Goal: Transaction & Acquisition: Obtain resource

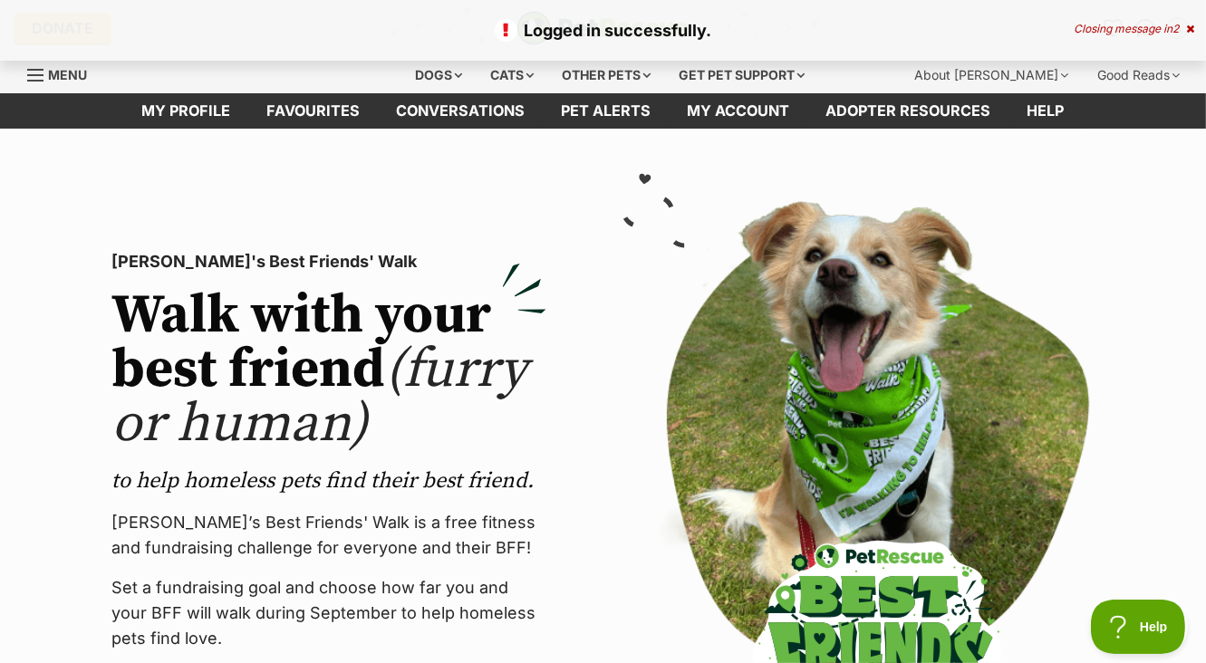
click at [1194, 30] on icon at bounding box center [1190, 29] width 8 height 11
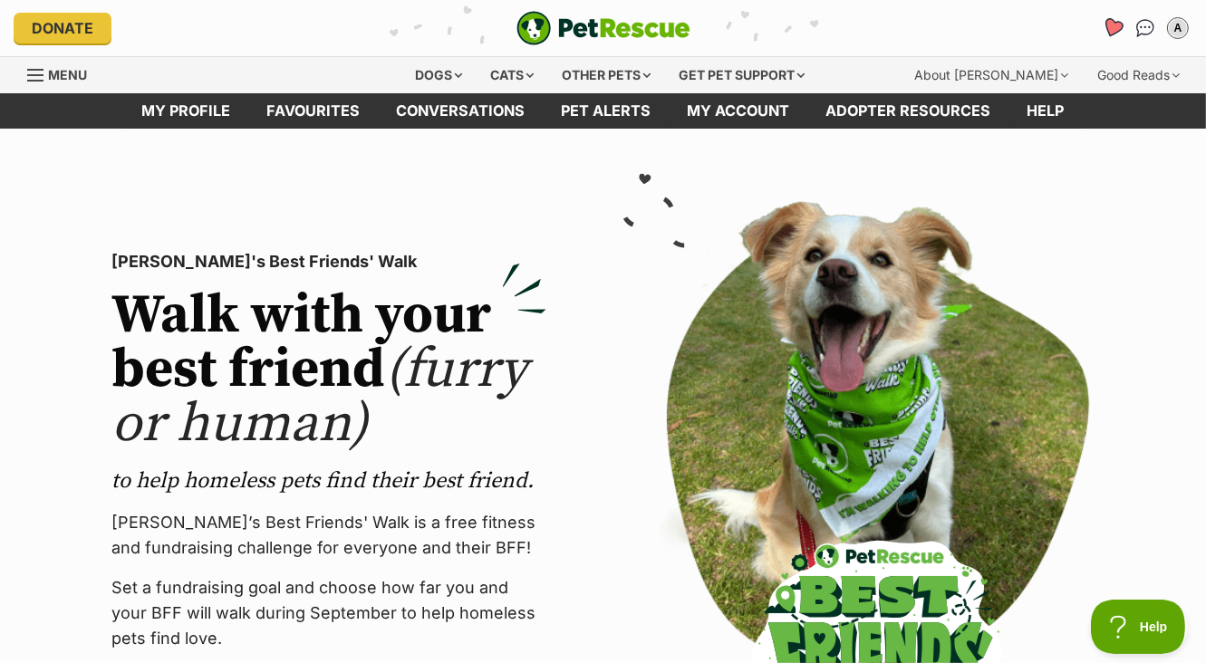
click at [1111, 32] on icon "Favourites" at bounding box center [1113, 27] width 22 height 21
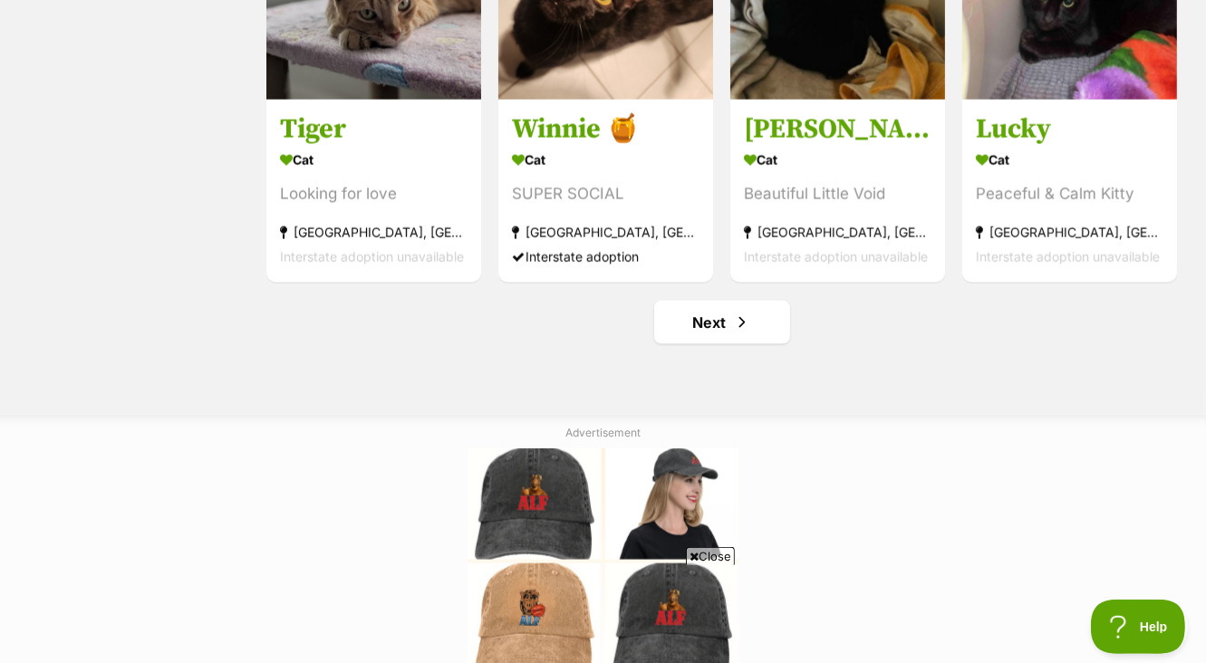
scroll to position [2251, 0]
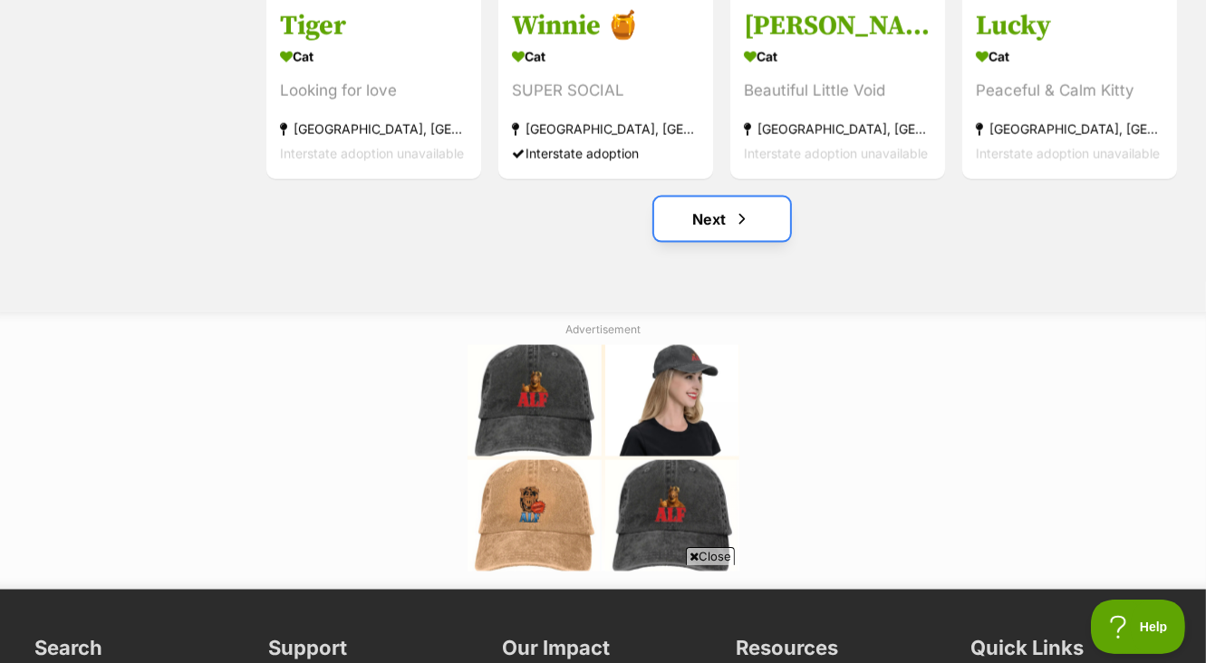
click at [734, 212] on link "Next" at bounding box center [722, 219] width 136 height 43
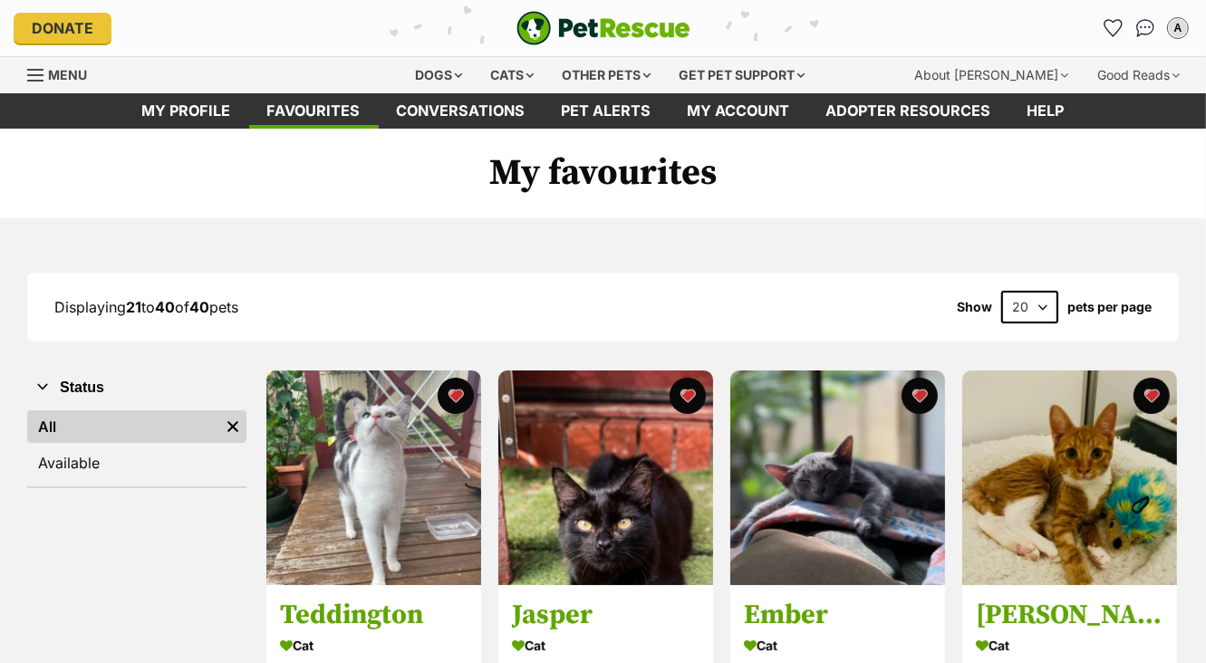
click at [54, 64] on link "Menu" at bounding box center [63, 73] width 72 height 33
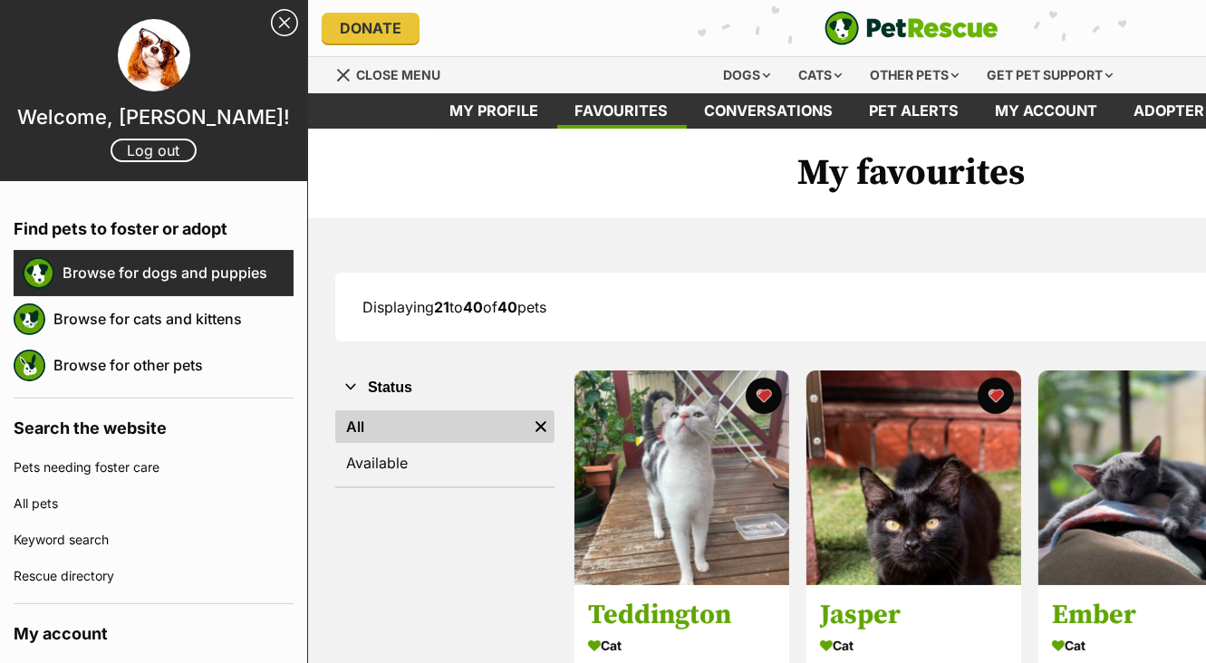
click at [96, 270] on link "Browse for dogs and puppies" at bounding box center [178, 273] width 231 height 38
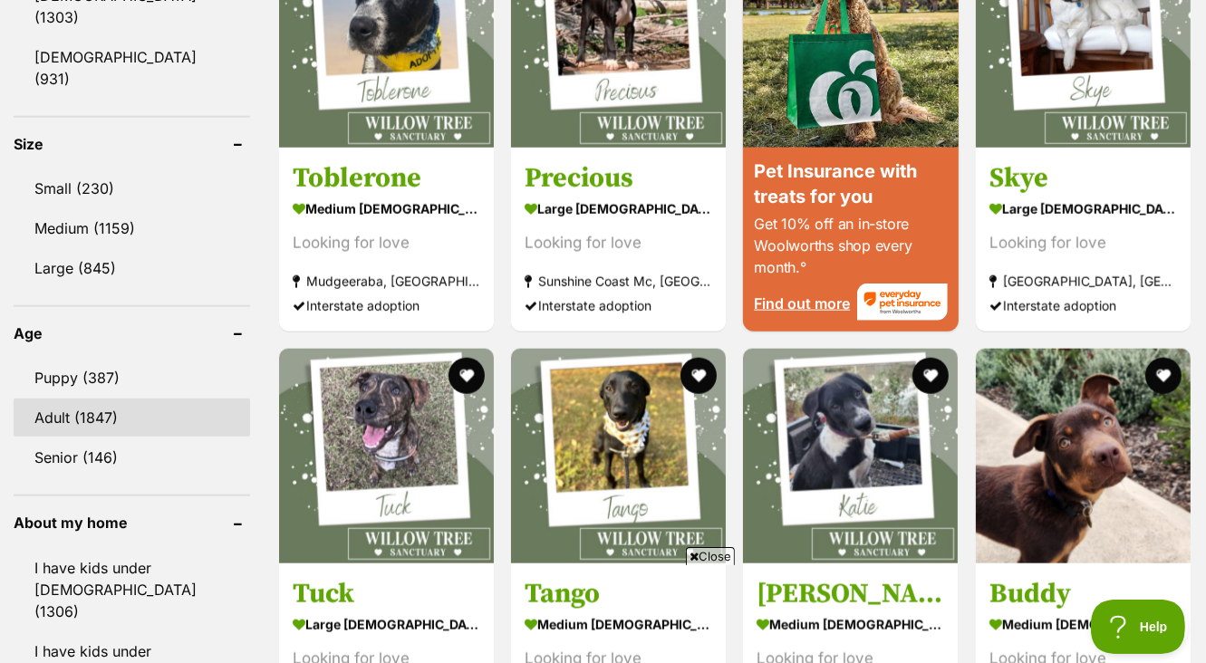
click at [78, 399] on link "Adult (1847)" at bounding box center [132, 418] width 237 height 38
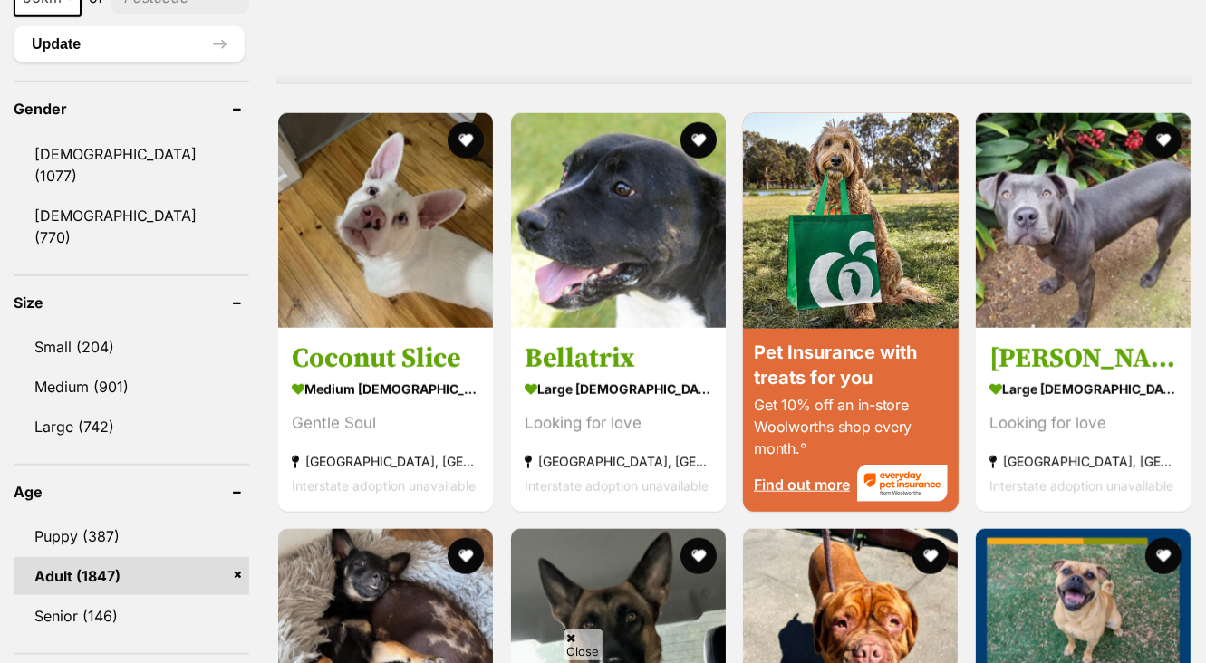
scroll to position [1875, 0]
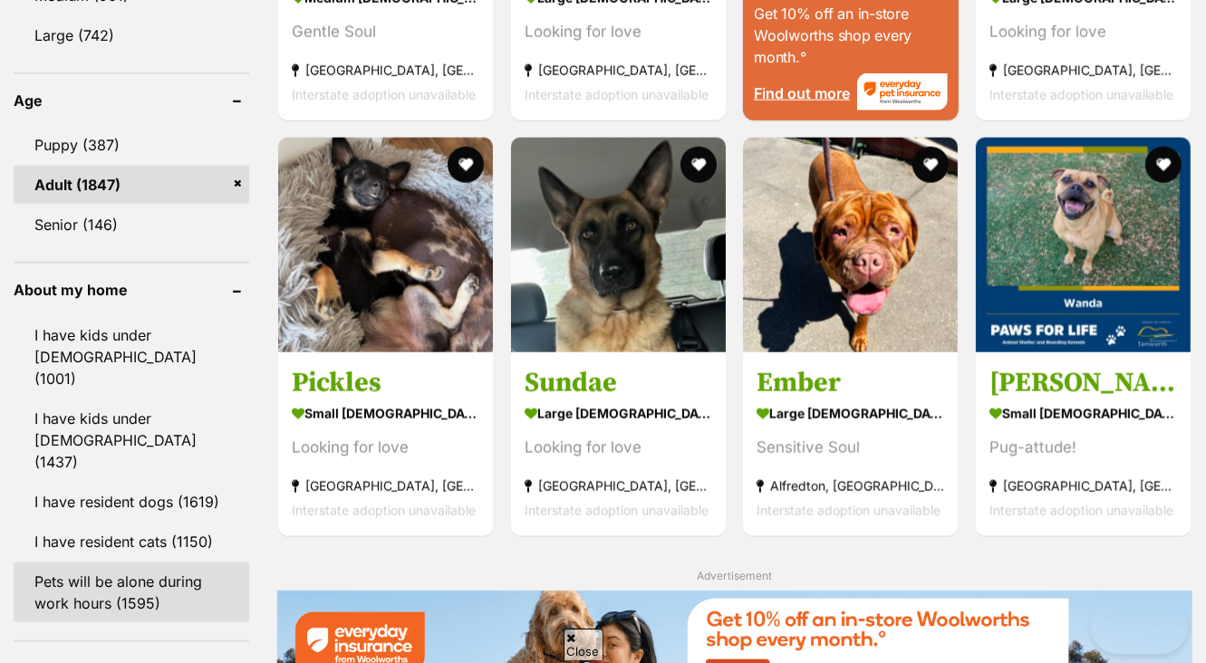
click at [94, 563] on link "Pets will be alone during work hours (1595)" at bounding box center [132, 593] width 236 height 60
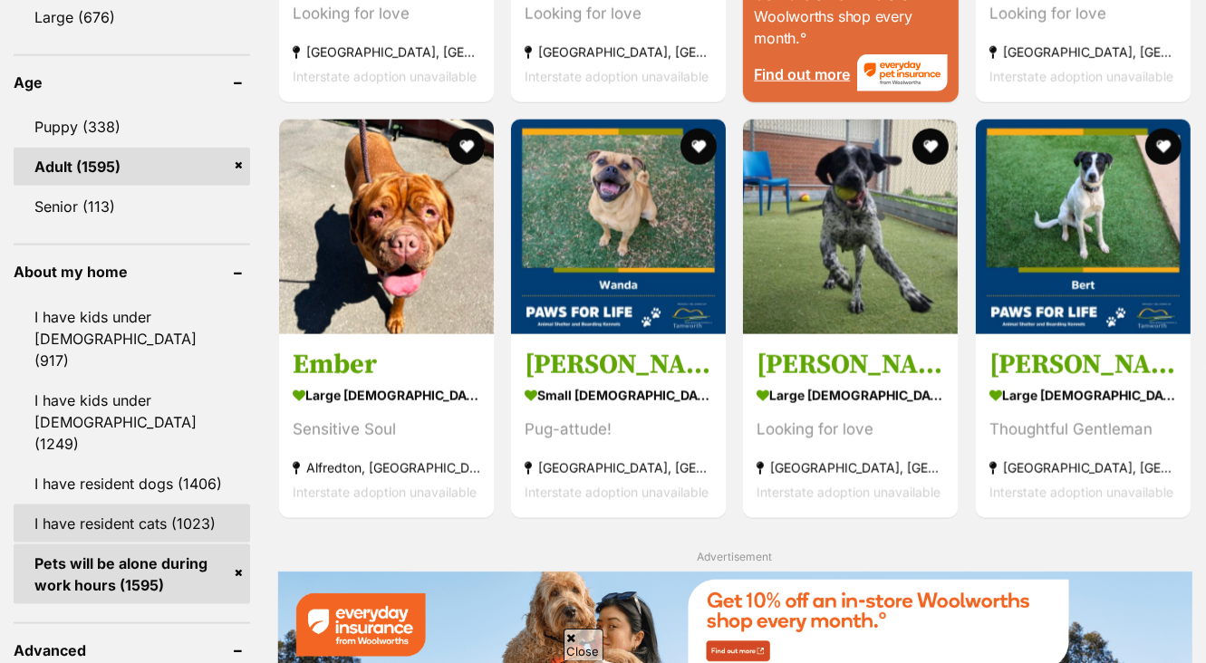
scroll to position [1957, 0]
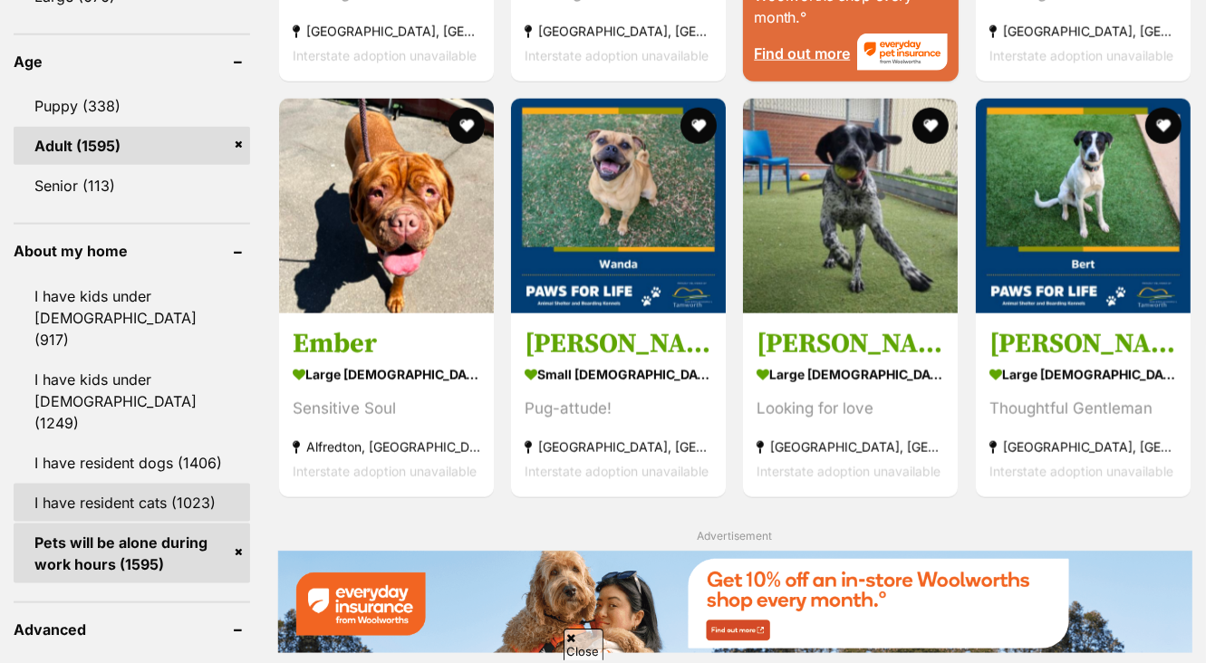
click at [71, 484] on link "I have resident cats (1023)" at bounding box center [132, 503] width 237 height 38
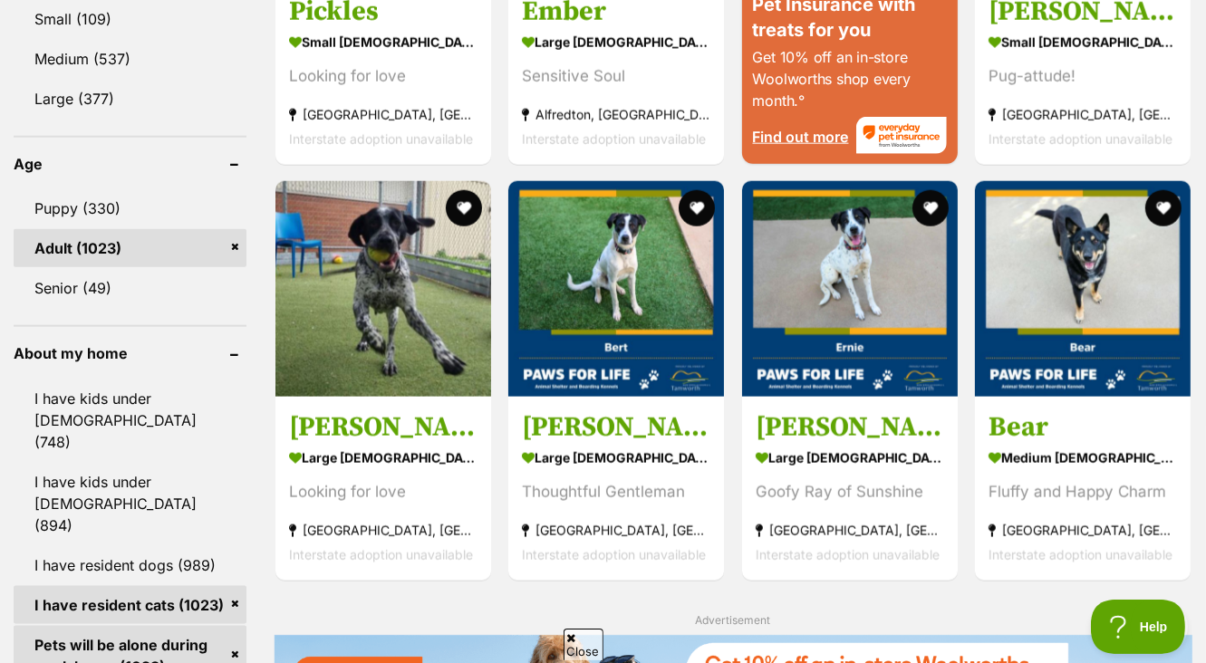
scroll to position [2055, 0]
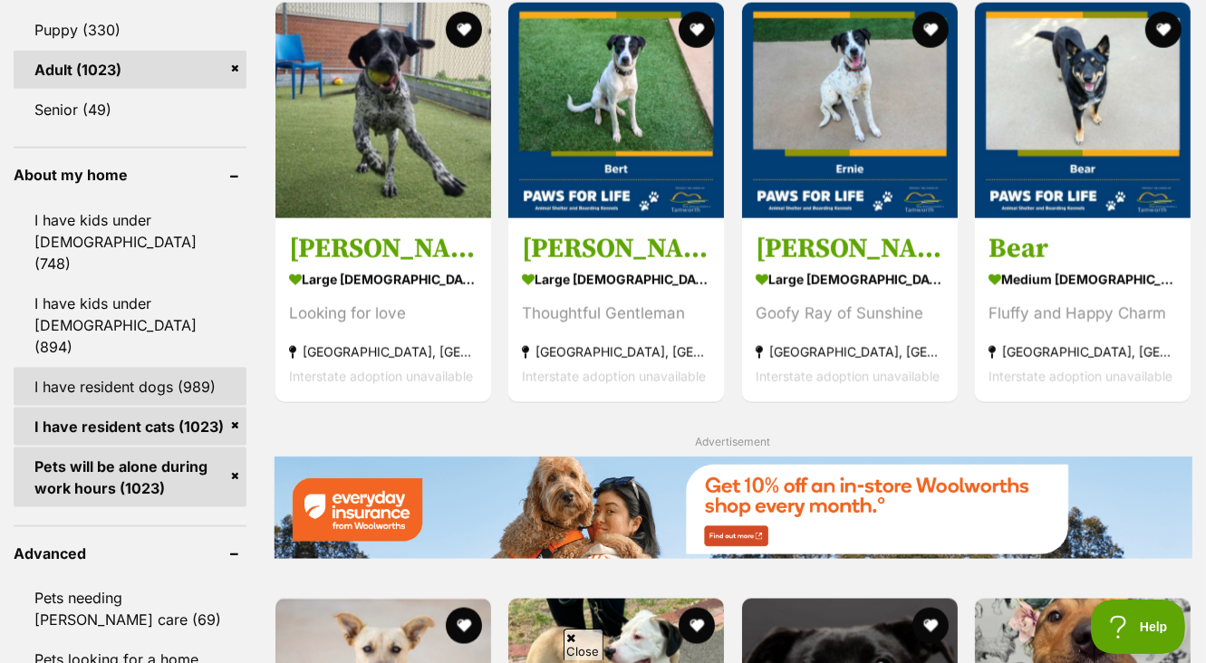
click at [114, 368] on link "I have resident dogs (989)" at bounding box center [130, 387] width 233 height 38
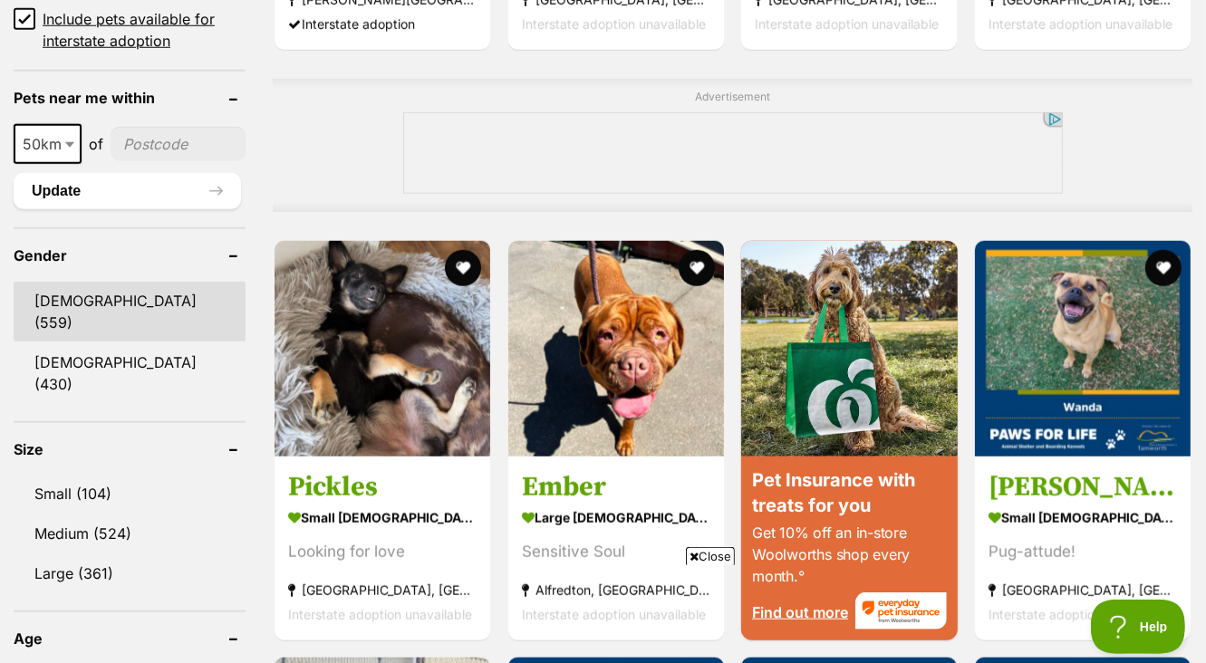
scroll to position [1370, 0]
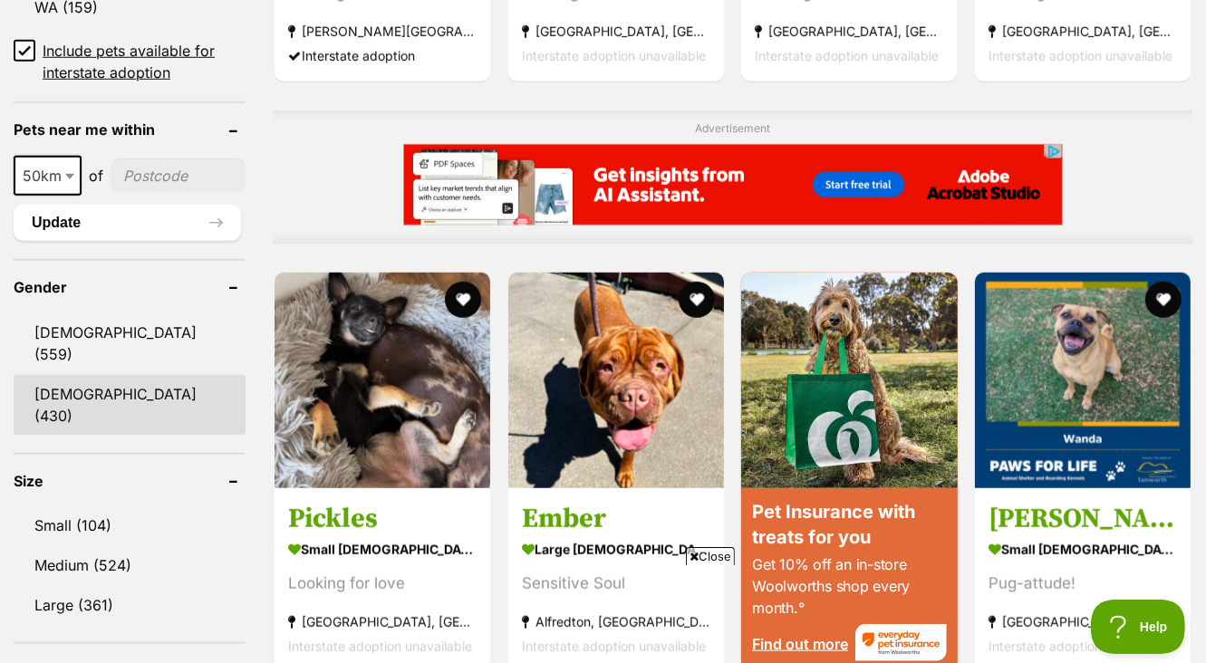
click at [127, 375] on link "[DEMOGRAPHIC_DATA] (430)" at bounding box center [130, 405] width 232 height 60
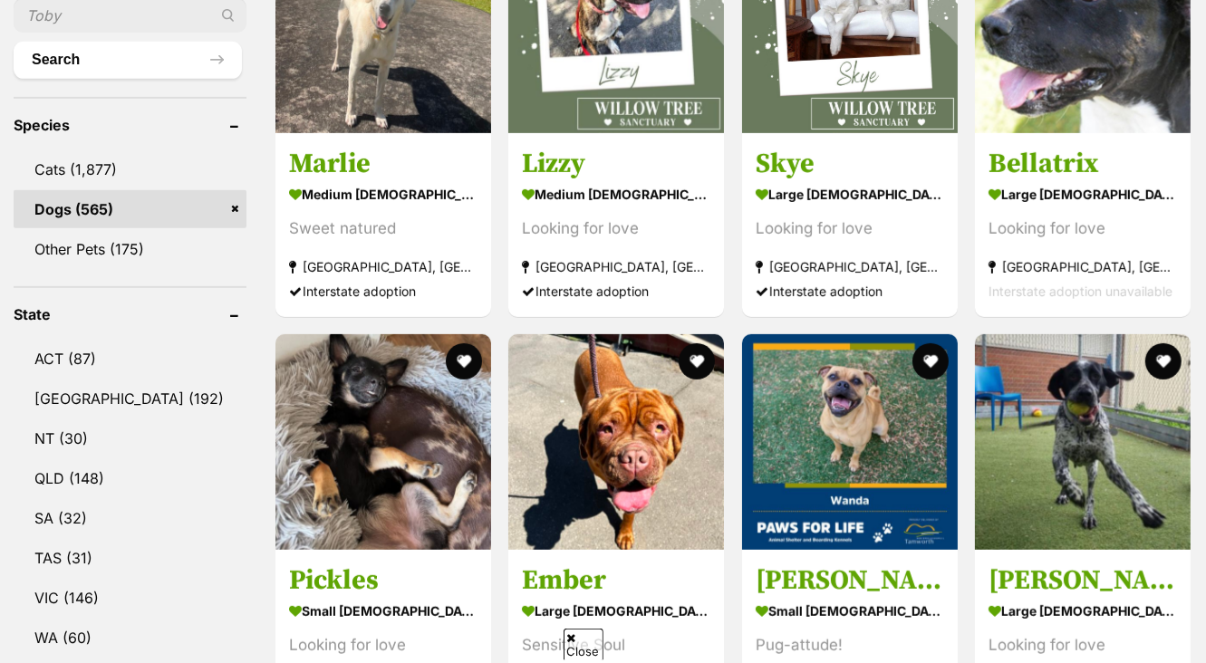
scroll to position [881, 0]
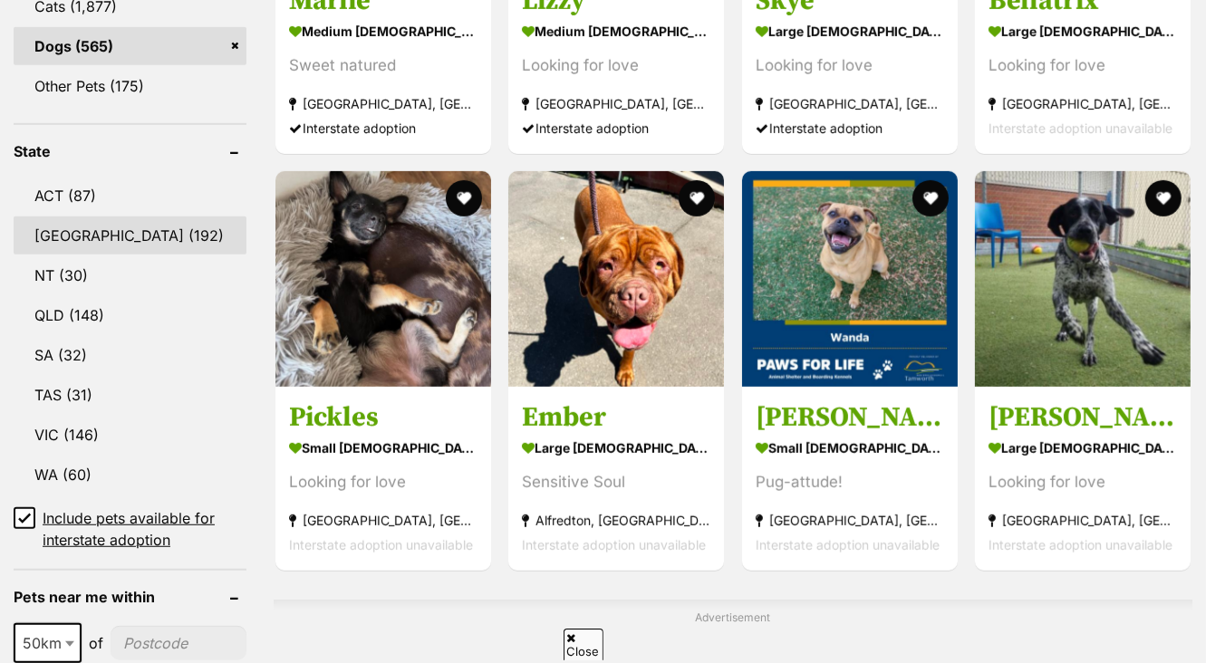
click at [87, 241] on link "[GEOGRAPHIC_DATA] (192)" at bounding box center [130, 236] width 233 height 38
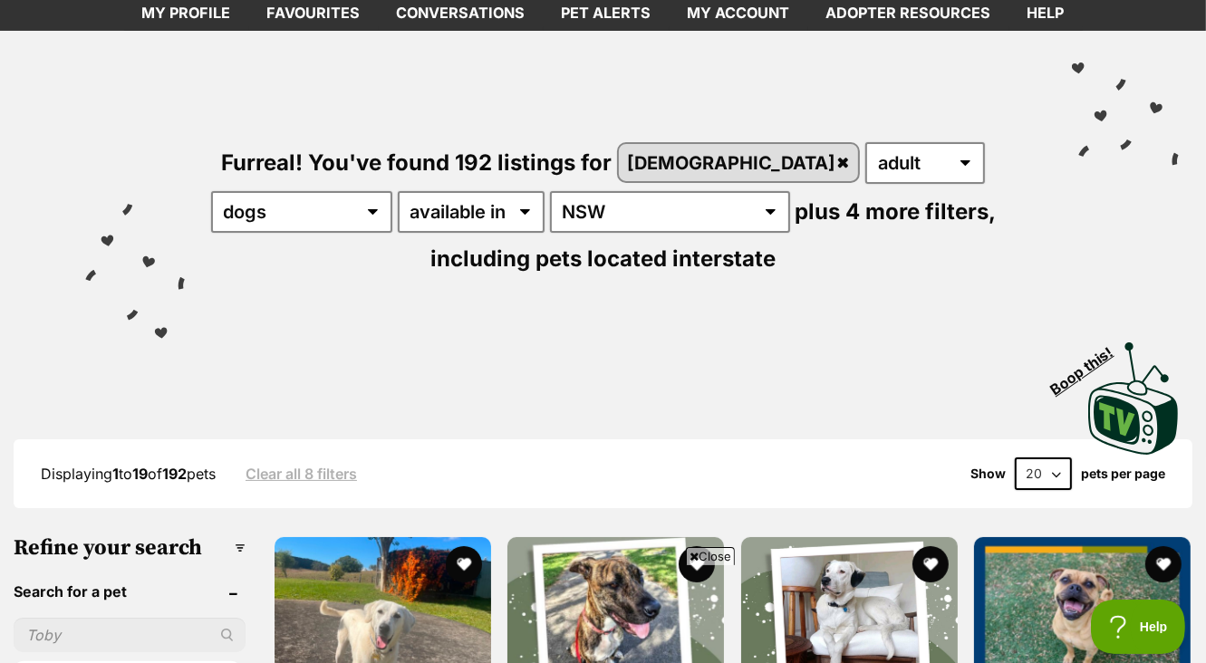
select select "60"
click option "60" at bounding box center [0, 0] width 0 height 0
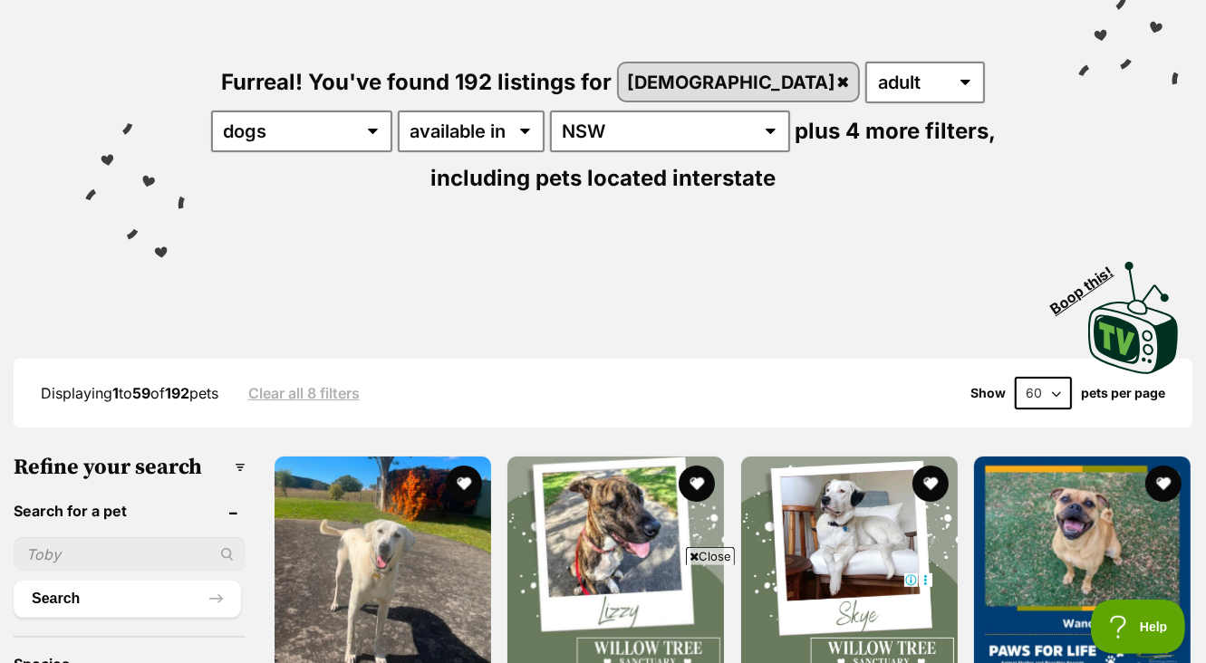
scroll to position [98, 0]
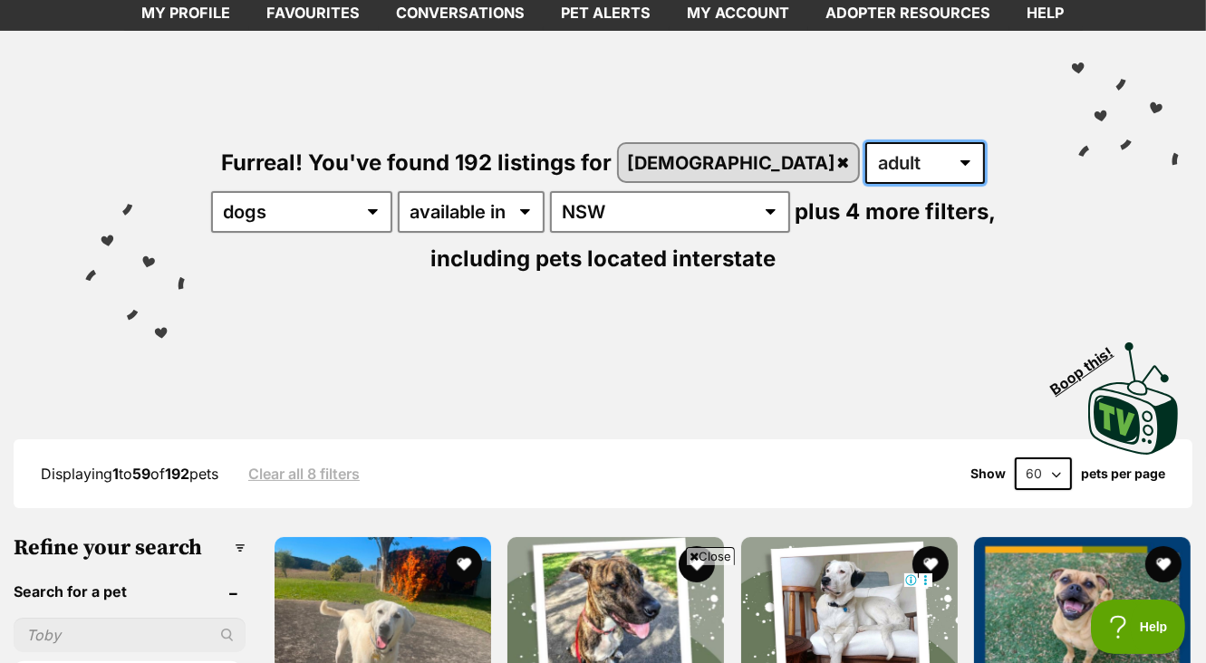
click at [865, 142] on select "any age puppy adult senior" at bounding box center [925, 163] width 120 height 42
click option "adult" at bounding box center [0, 0] width 0 height 0
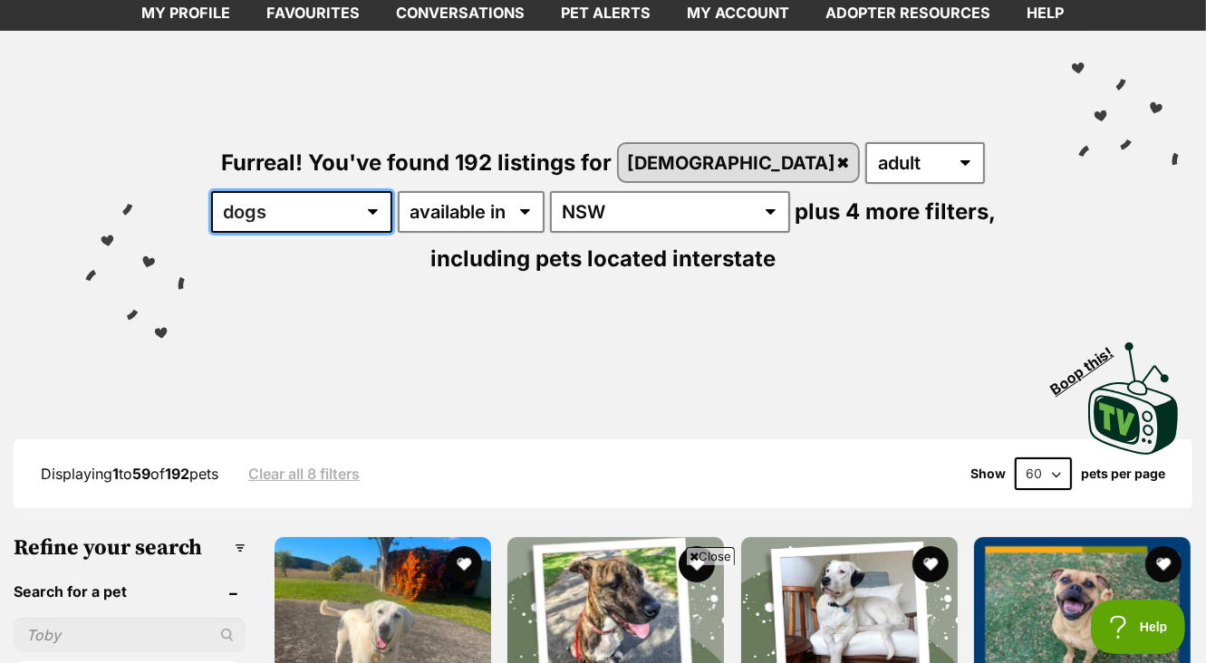
click at [211, 191] on select "any type of pet cats dogs other pets" at bounding box center [301, 212] width 181 height 42
select select "Cats"
click option "cats" at bounding box center [0, 0] width 0 height 0
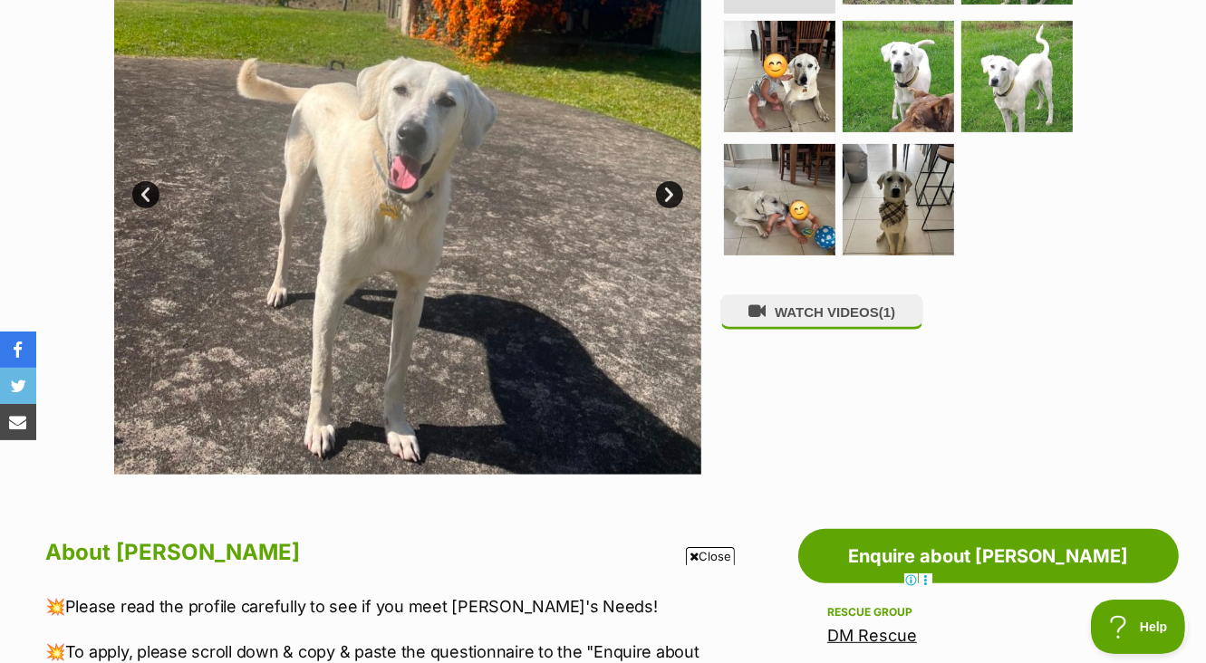
scroll to position [391, 0]
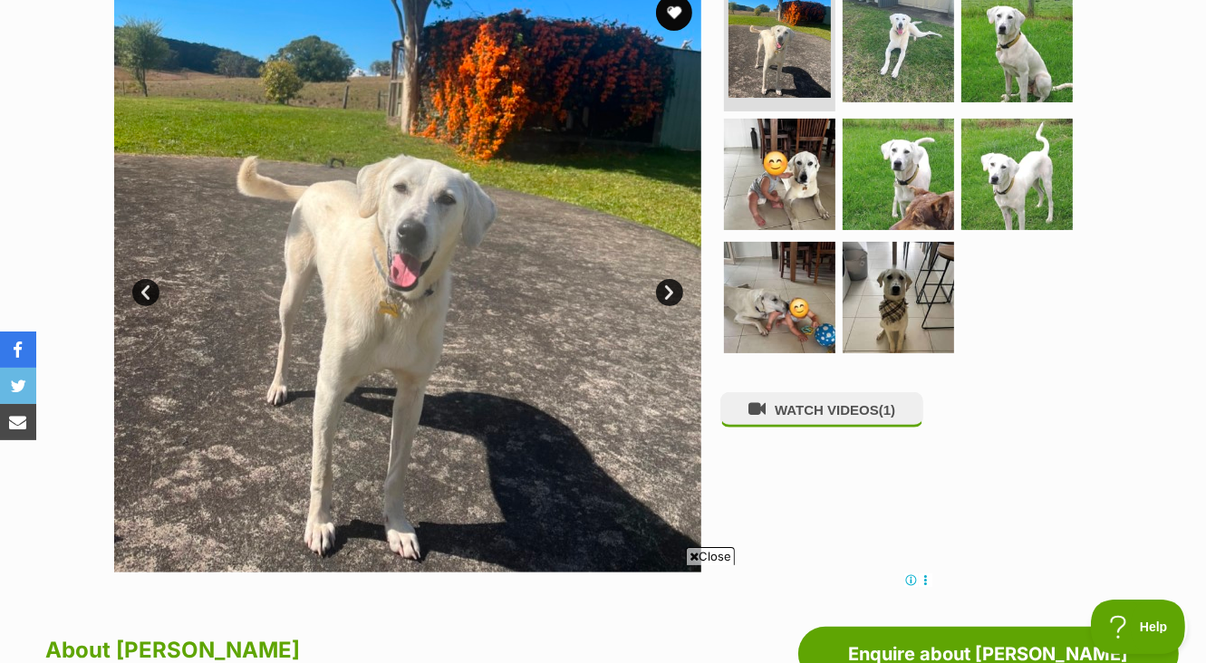
click at [669, 292] on link "Next" at bounding box center [669, 292] width 27 height 27
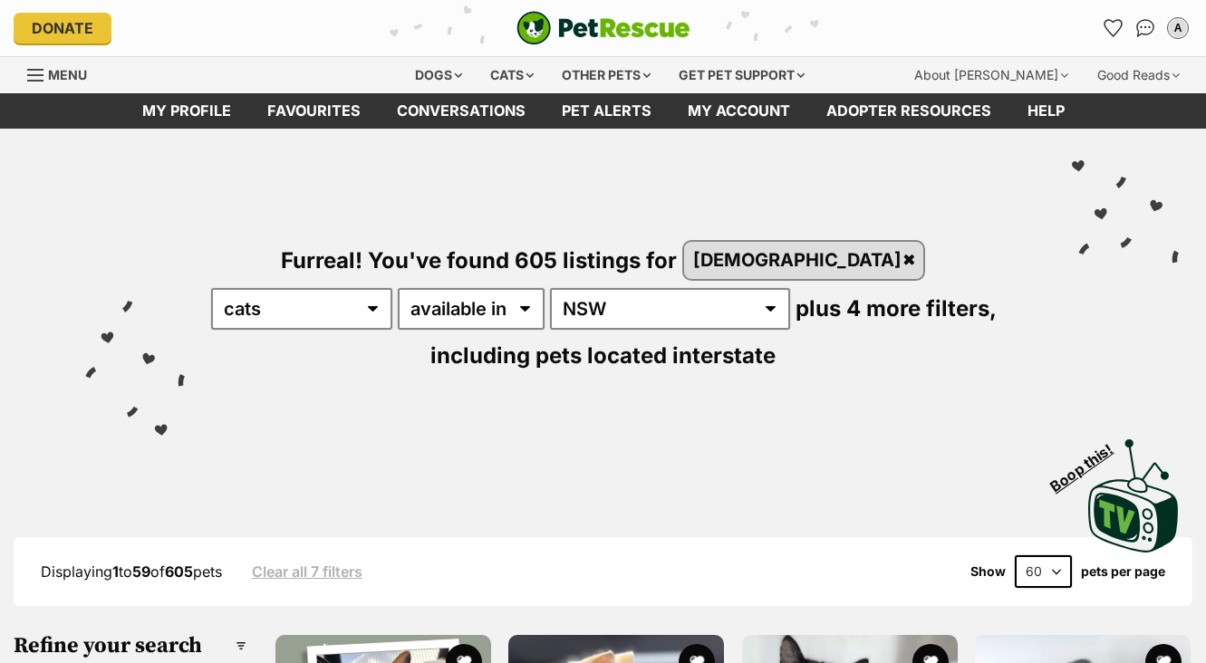
click at [747, 256] on link "[DEMOGRAPHIC_DATA]" at bounding box center [803, 260] width 239 height 37
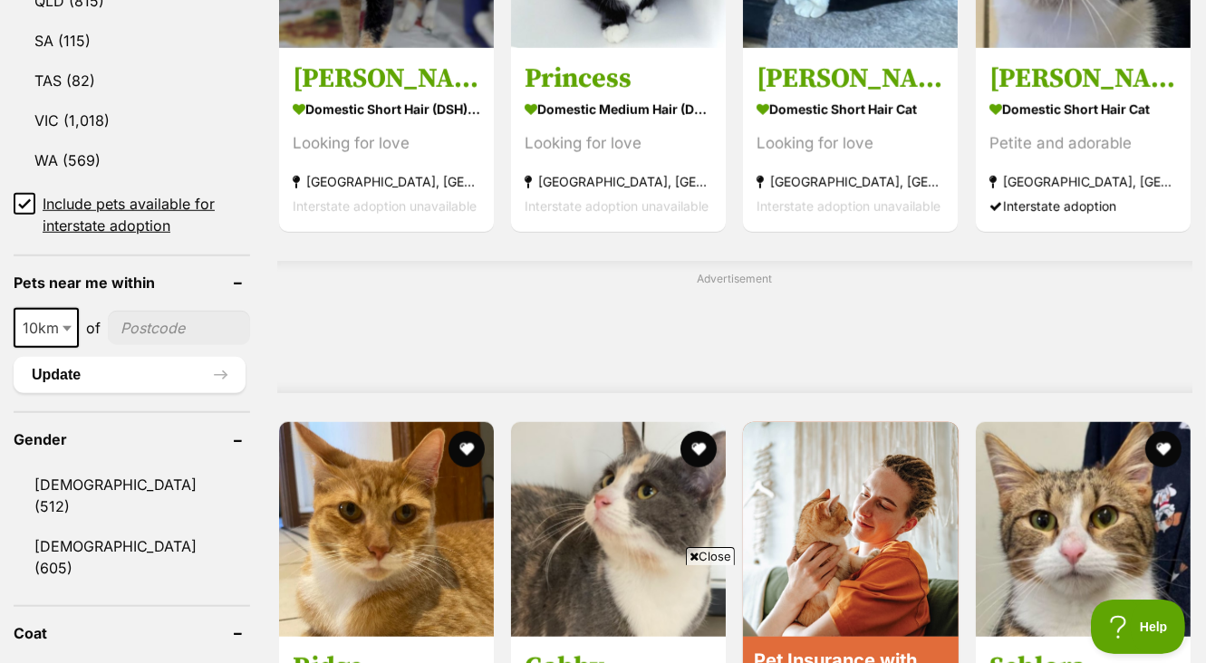
click at [28, 198] on icon at bounding box center [24, 204] width 13 height 13
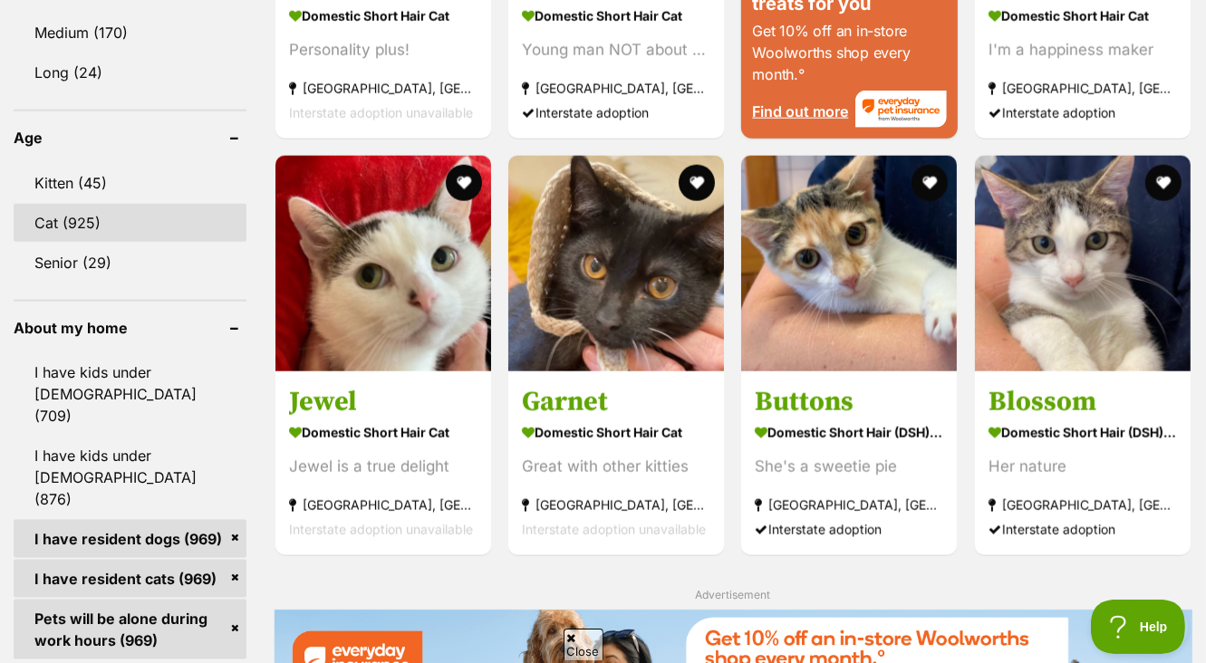
click at [59, 204] on link "Cat (925)" at bounding box center [130, 223] width 233 height 38
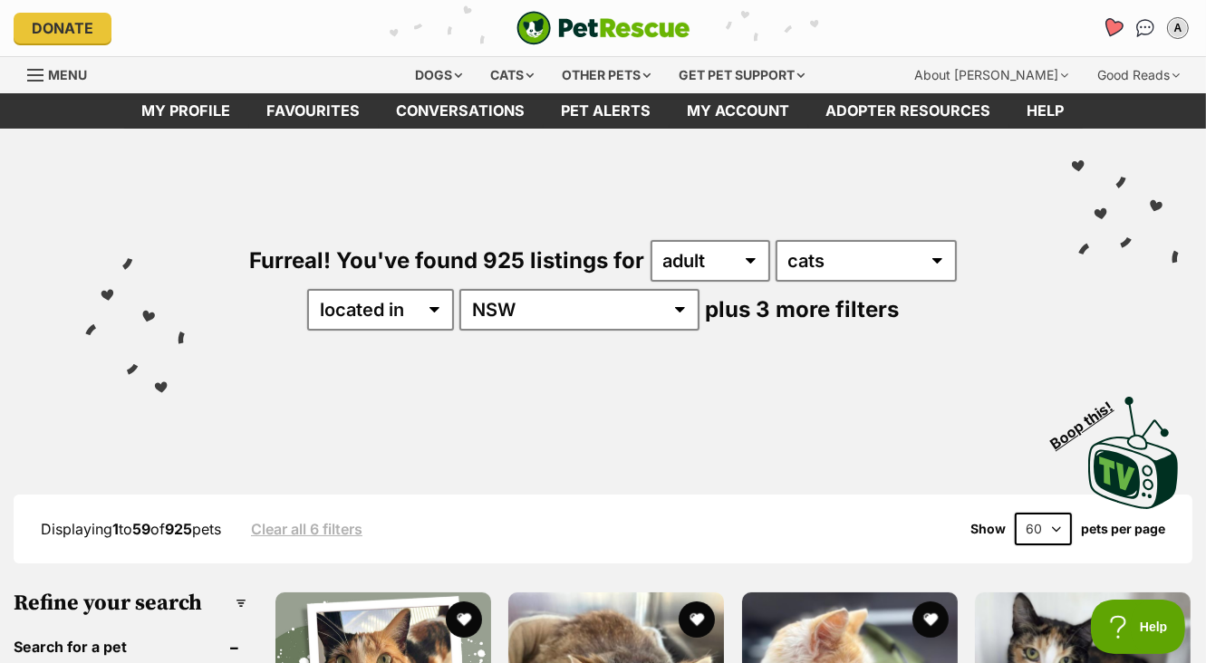
click at [1115, 25] on icon "Favourites" at bounding box center [1113, 27] width 22 height 21
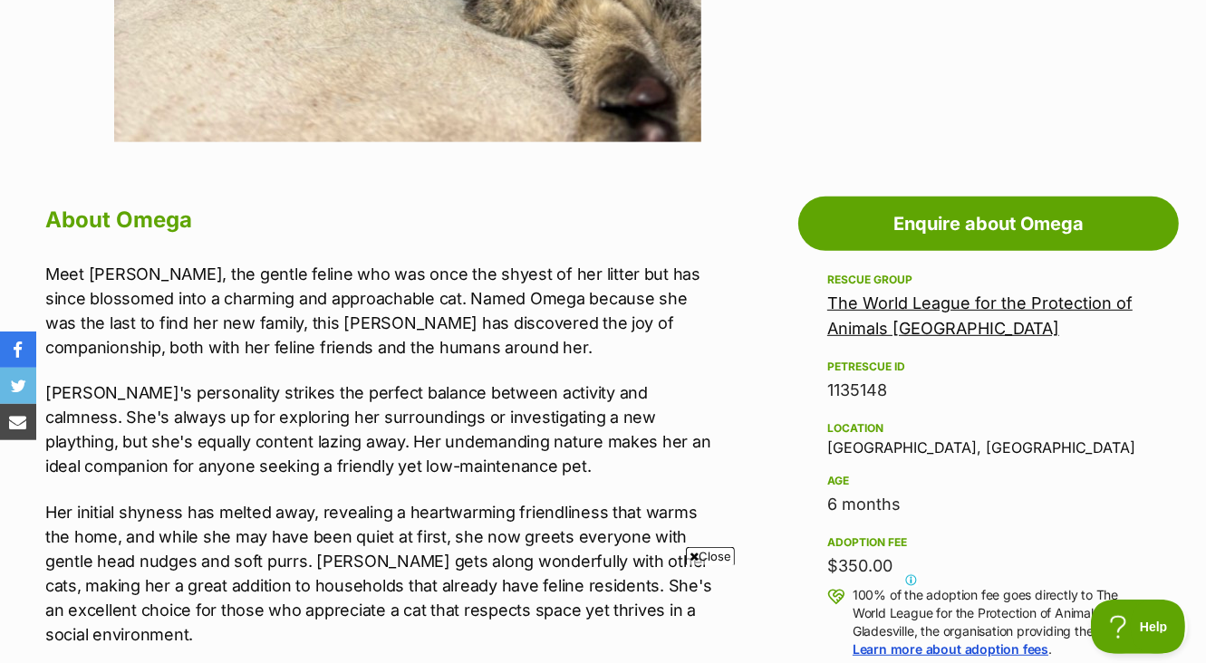
scroll to position [587, 0]
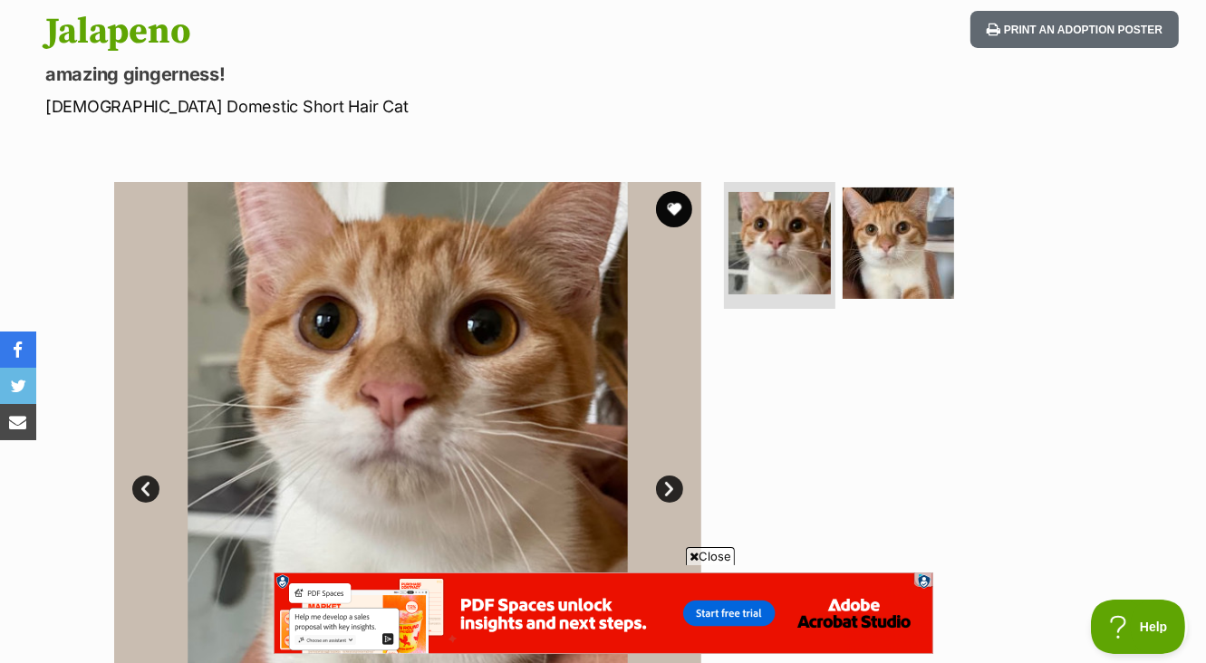
scroll to position [196, 0]
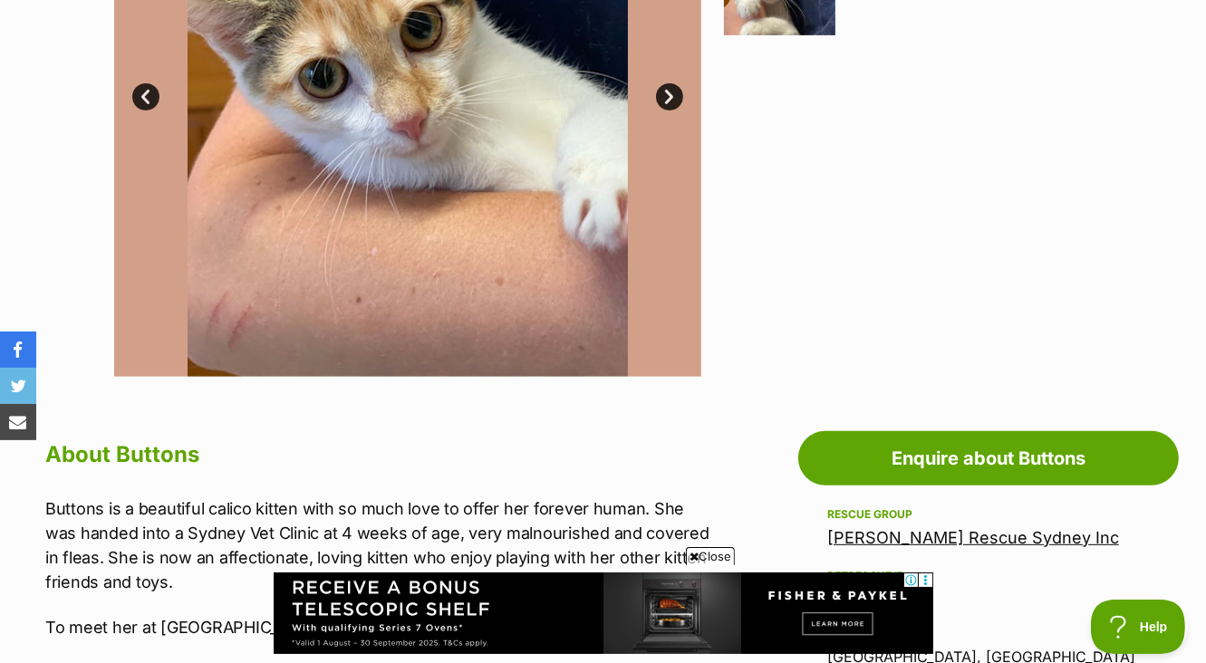
scroll to position [196, 0]
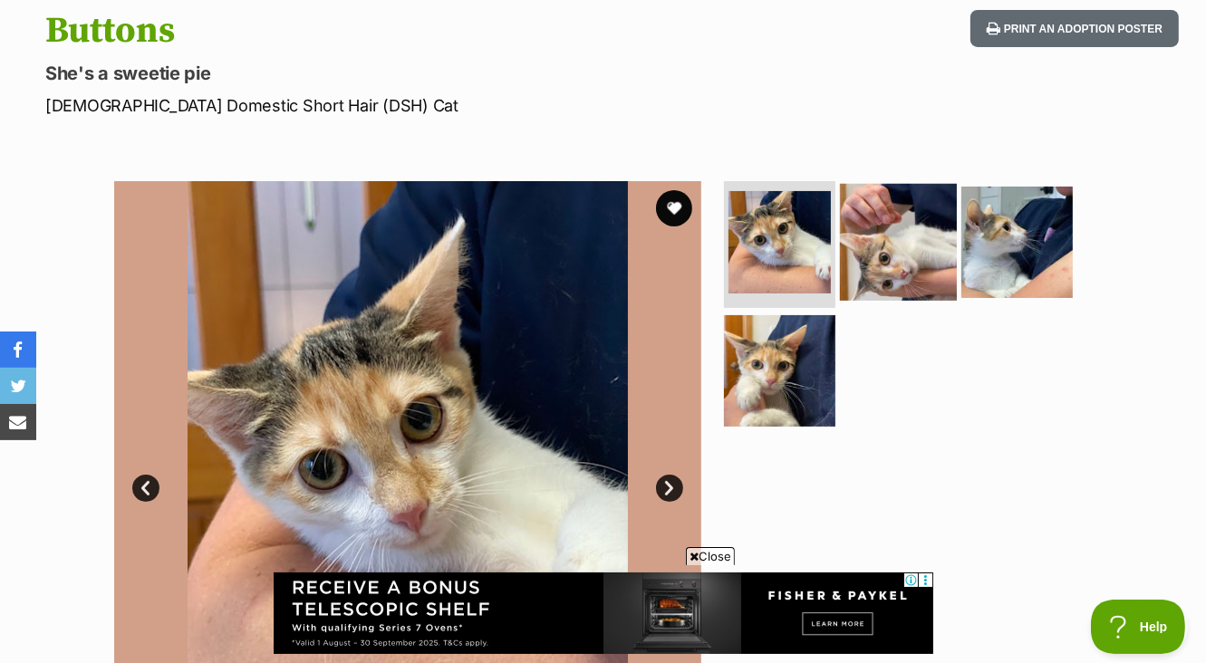
click at [901, 214] on img at bounding box center [898, 242] width 117 height 117
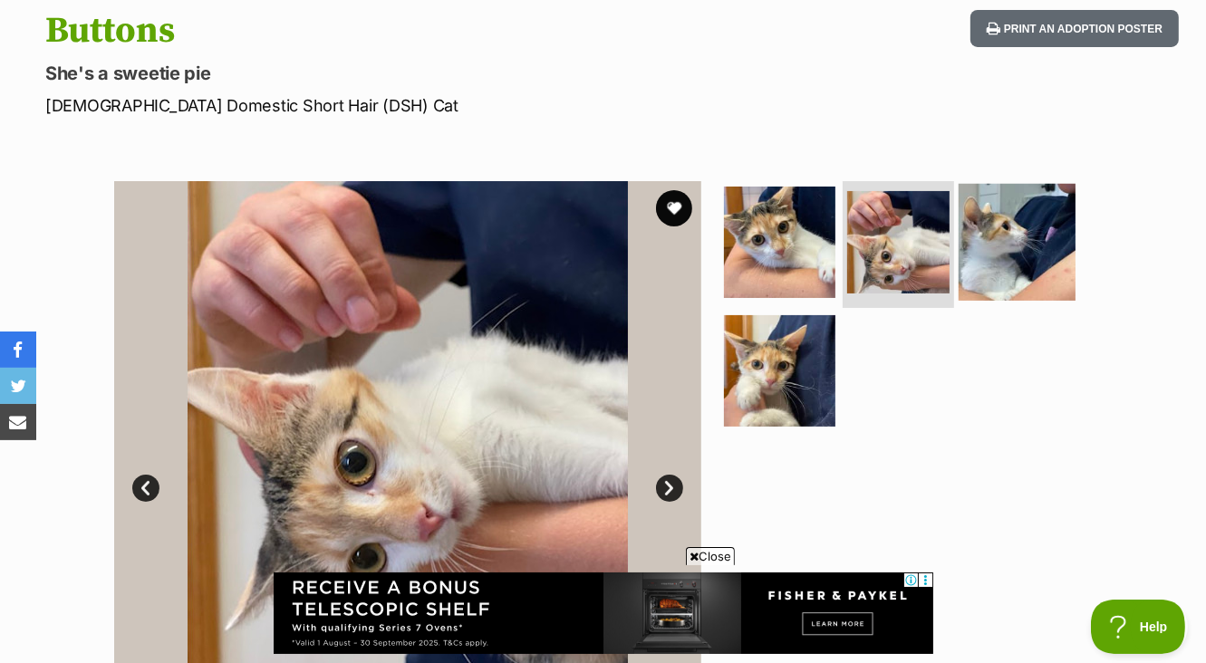
drag, startPoint x: 1014, startPoint y: 222, endPoint x: 1010, endPoint y: 230, distance: 9.3
click at [1014, 223] on img at bounding box center [1017, 242] width 117 height 117
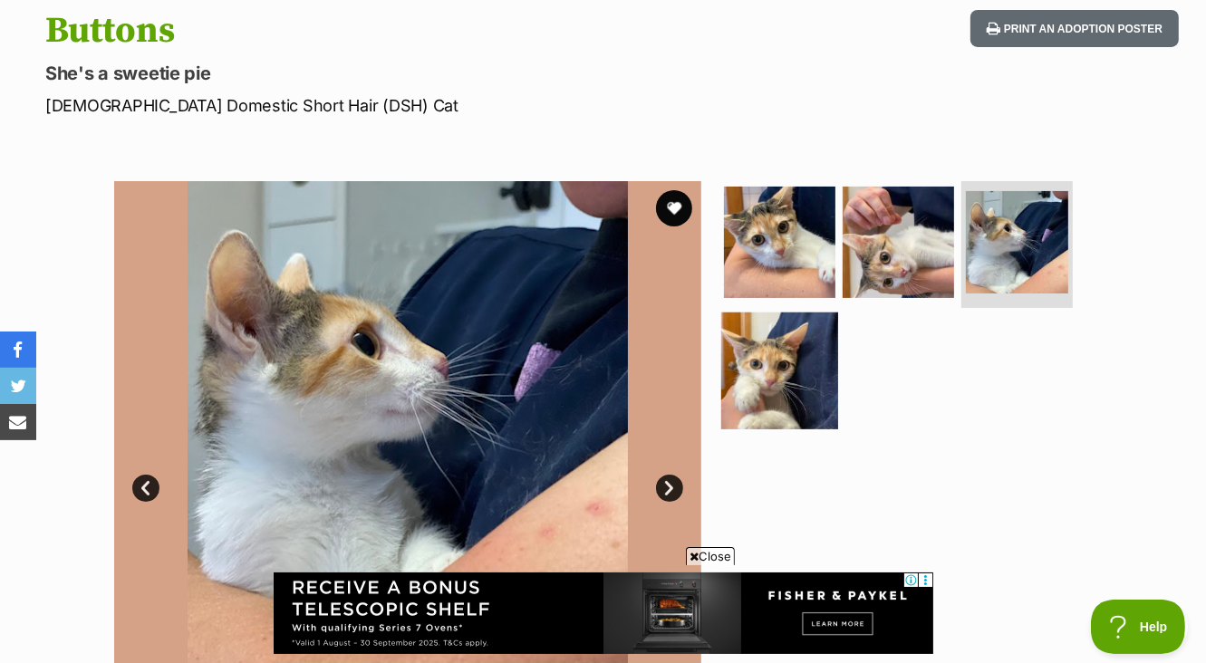
click at [780, 361] on img at bounding box center [779, 370] width 117 height 117
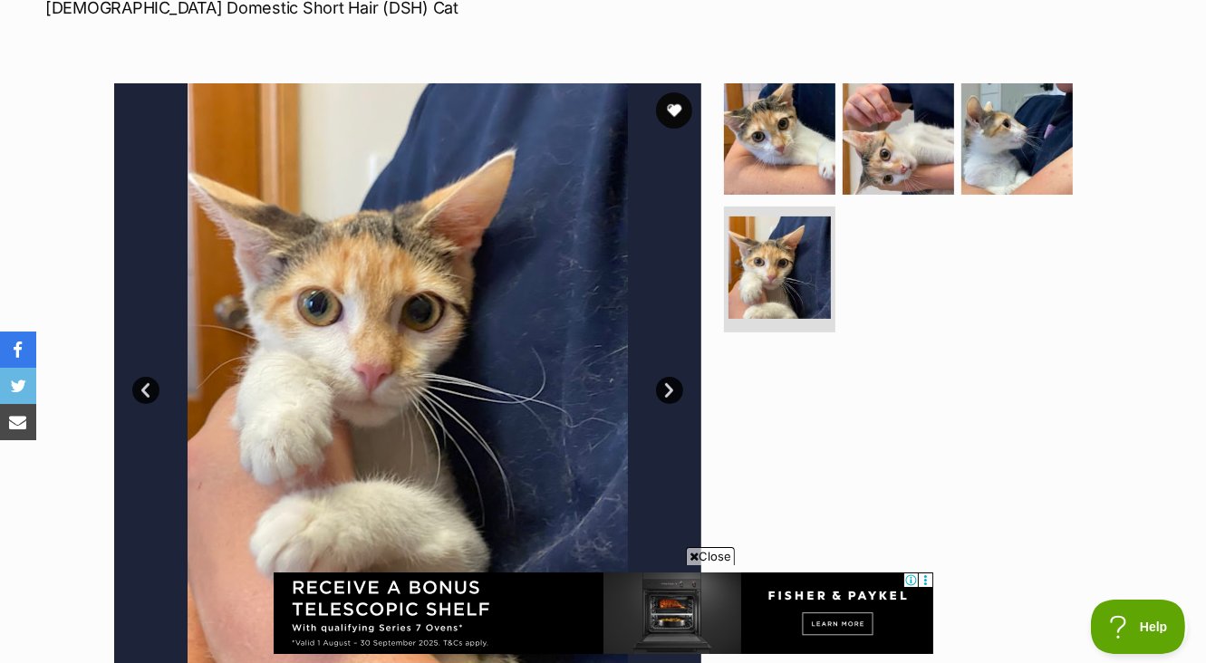
scroll to position [294, 0]
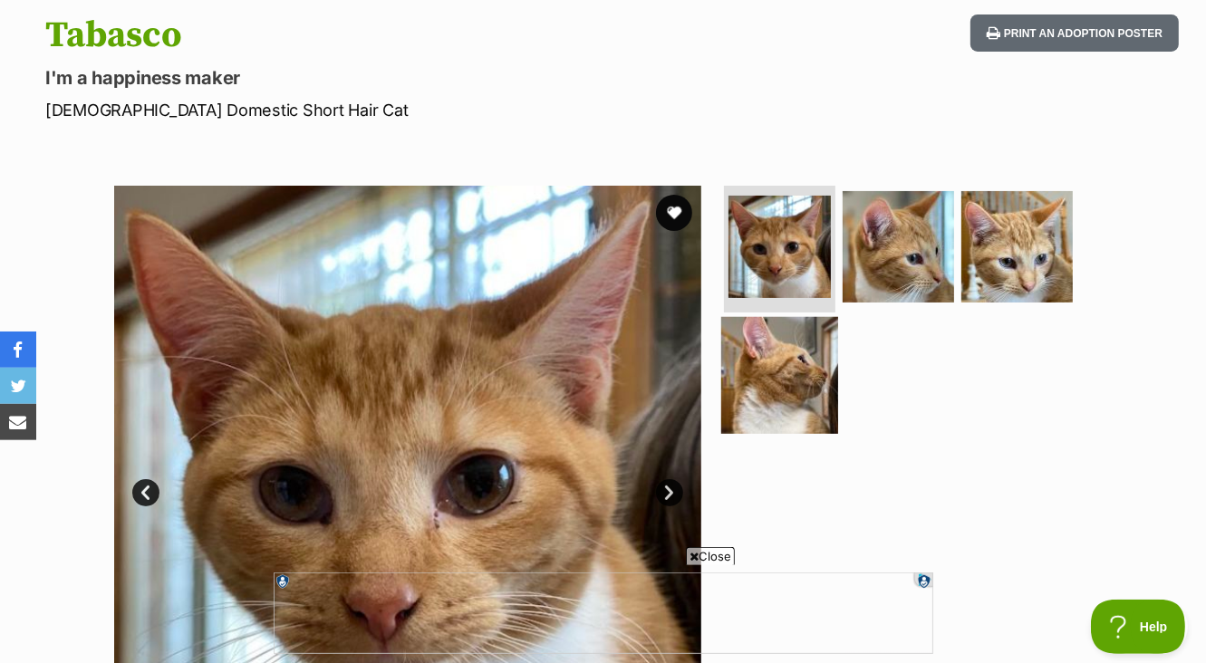
scroll to position [294, 0]
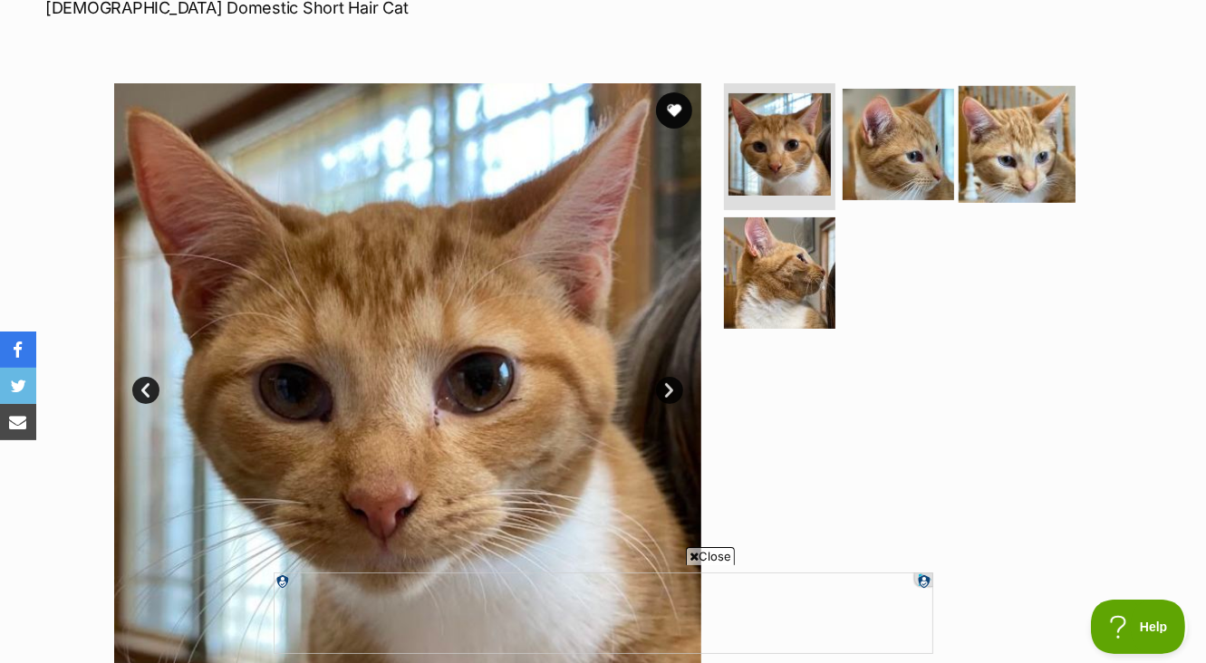
click at [995, 153] on img at bounding box center [1017, 144] width 117 height 117
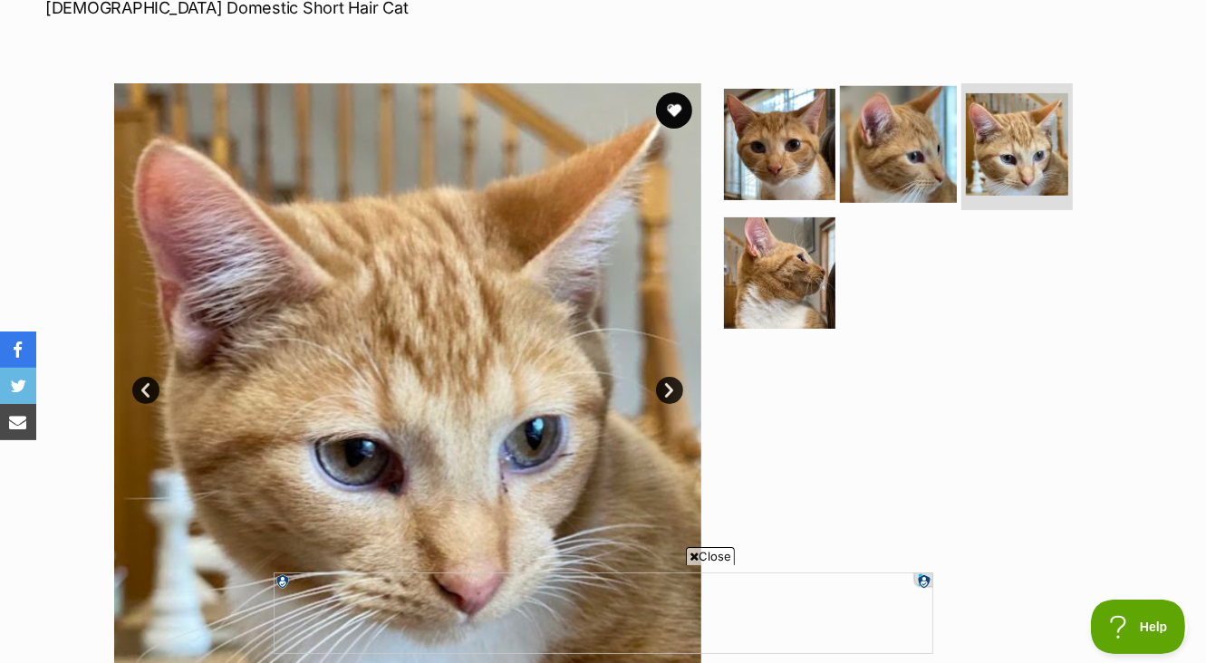
click at [910, 151] on img at bounding box center [898, 144] width 117 height 117
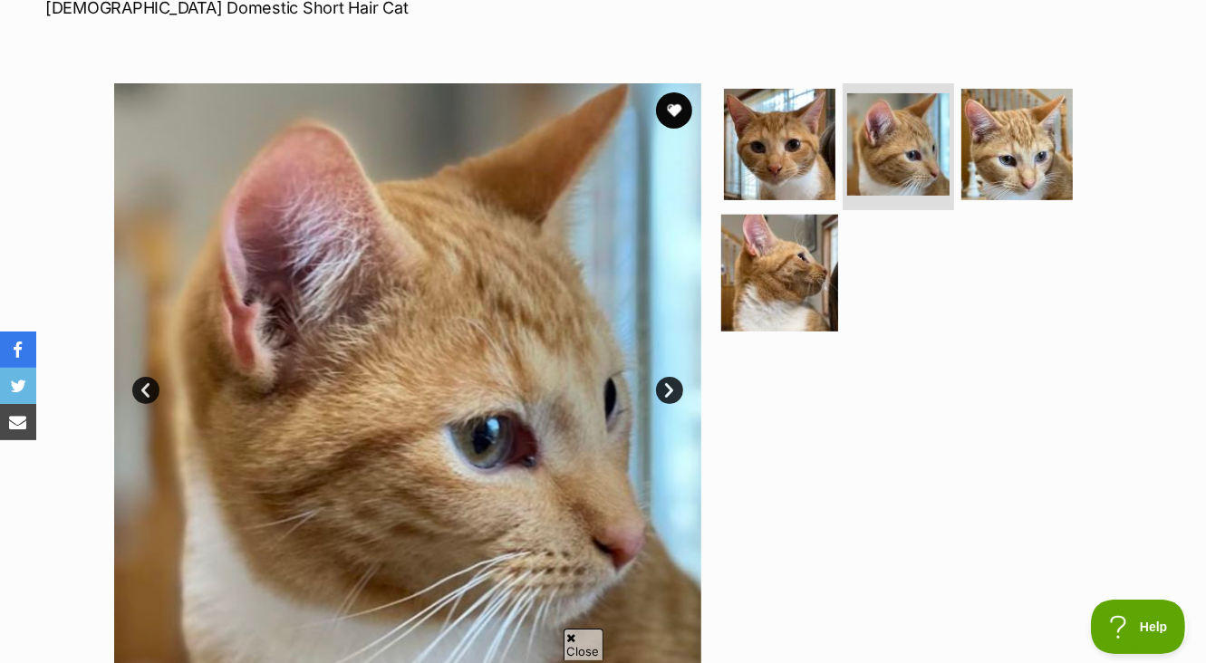
click at [778, 295] on img at bounding box center [779, 272] width 117 height 117
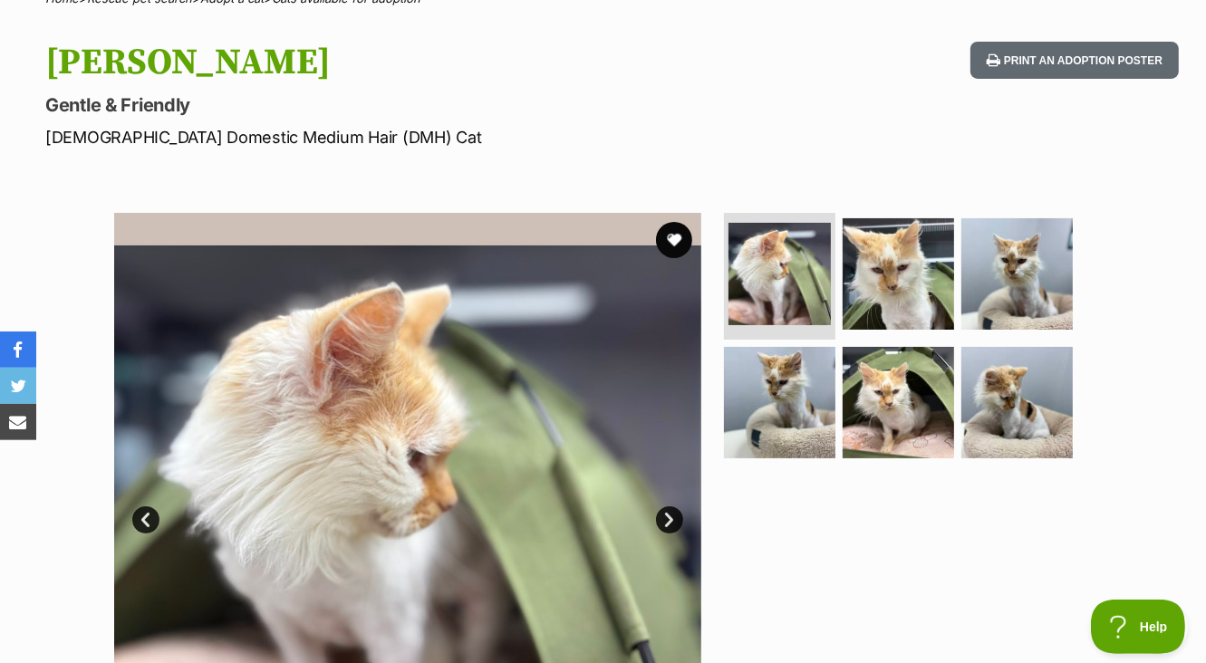
scroll to position [294, 0]
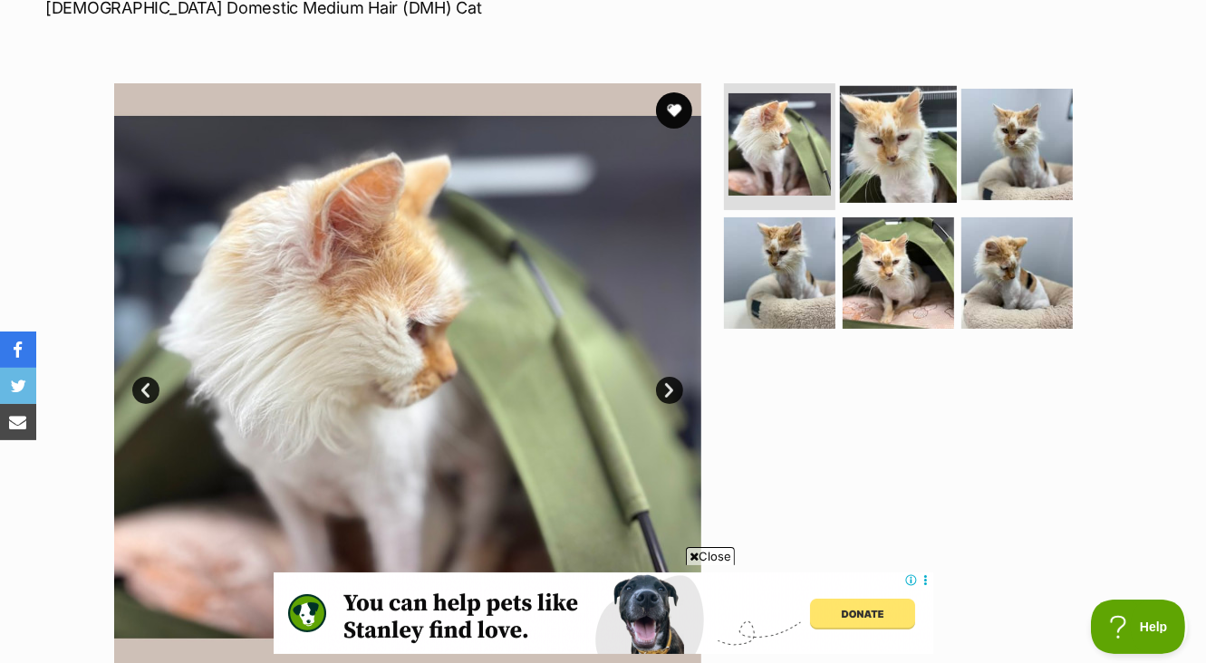
click at [881, 125] on img at bounding box center [898, 144] width 117 height 117
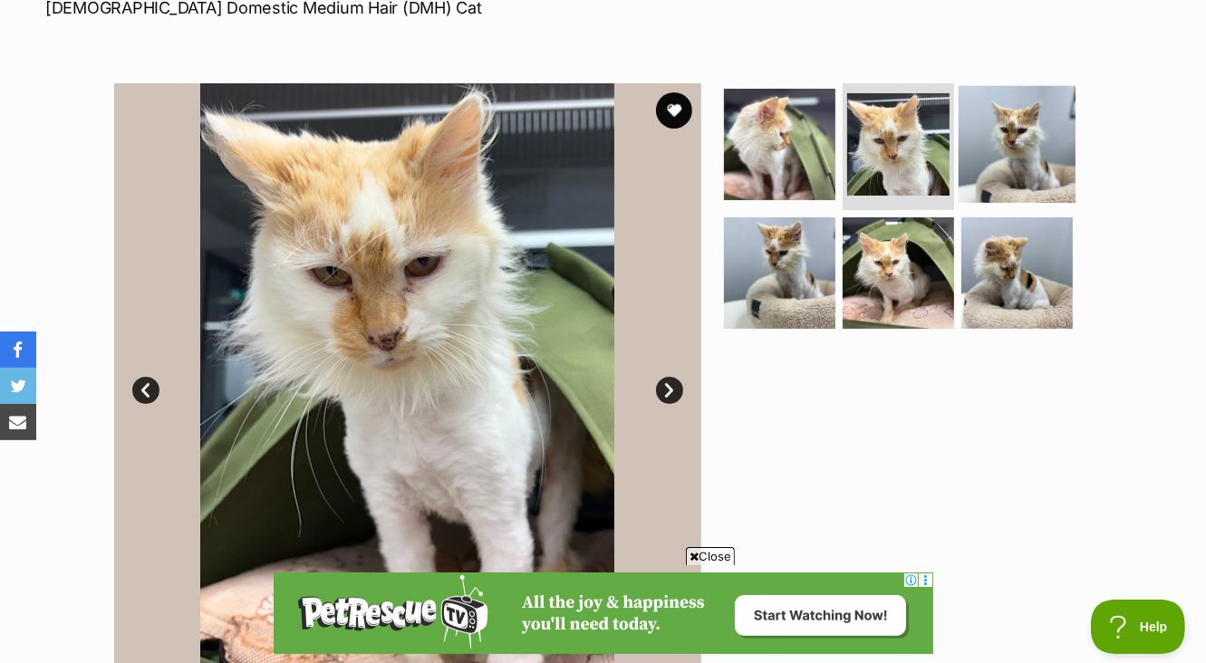
scroll to position [0, 0]
click at [1018, 149] on img at bounding box center [1017, 144] width 117 height 117
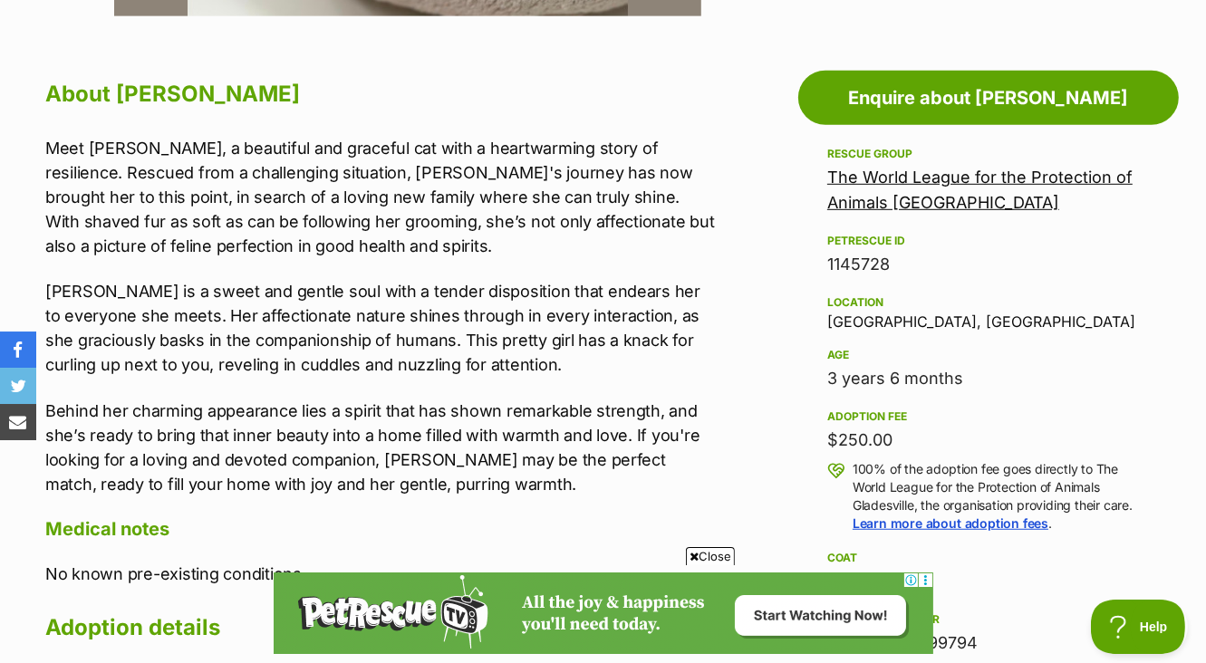
scroll to position [979, 0]
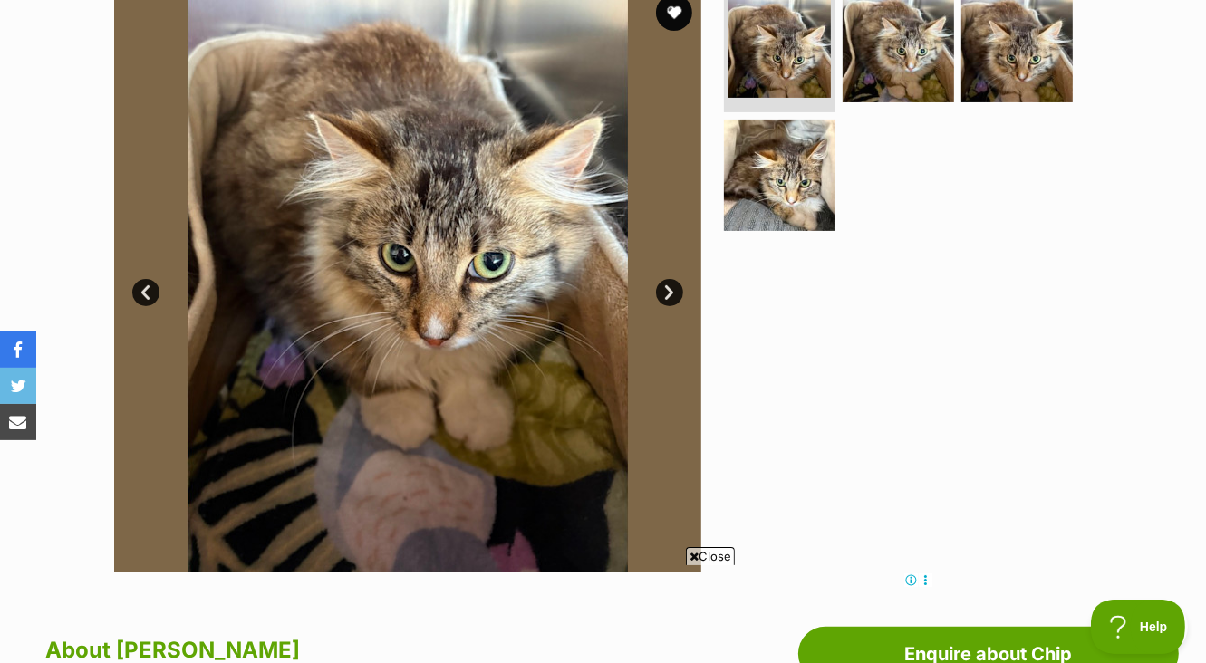
scroll to position [294, 0]
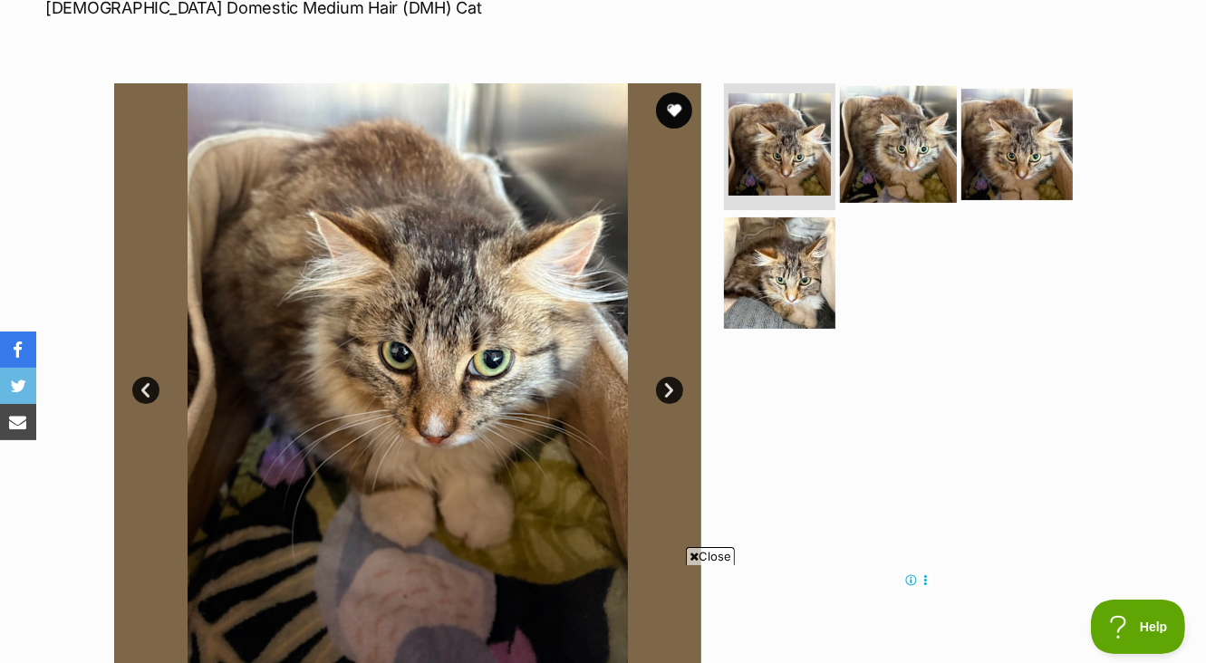
click at [905, 160] on img at bounding box center [898, 144] width 117 height 117
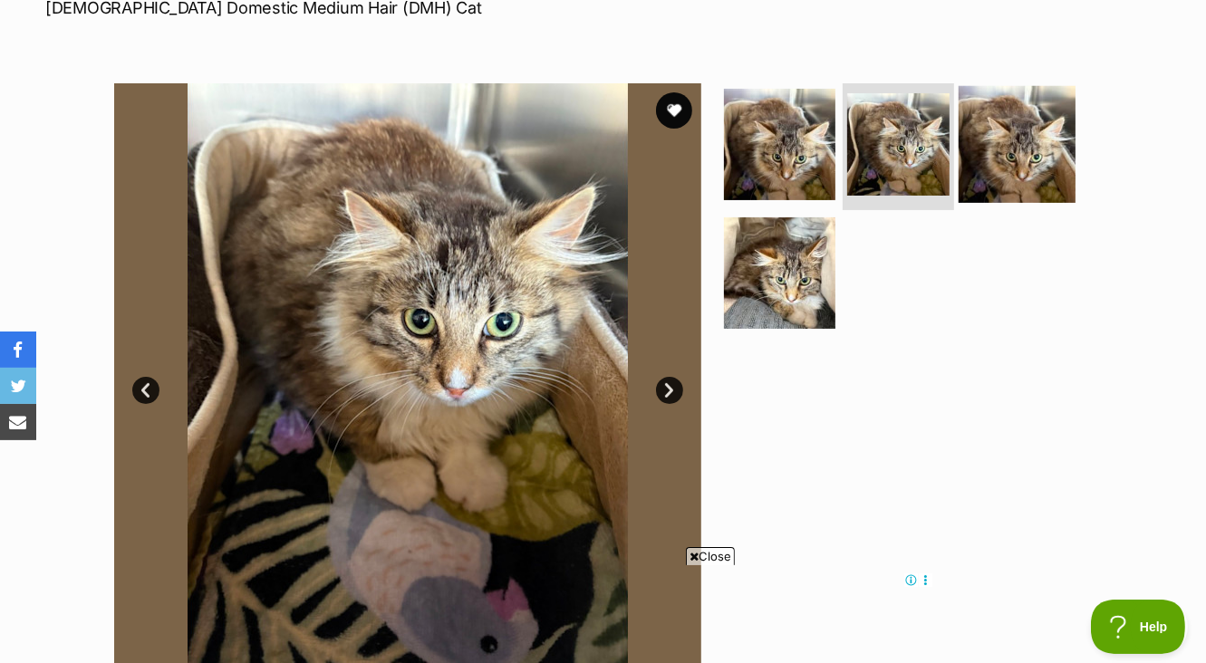
click at [1022, 156] on img at bounding box center [1017, 144] width 117 height 117
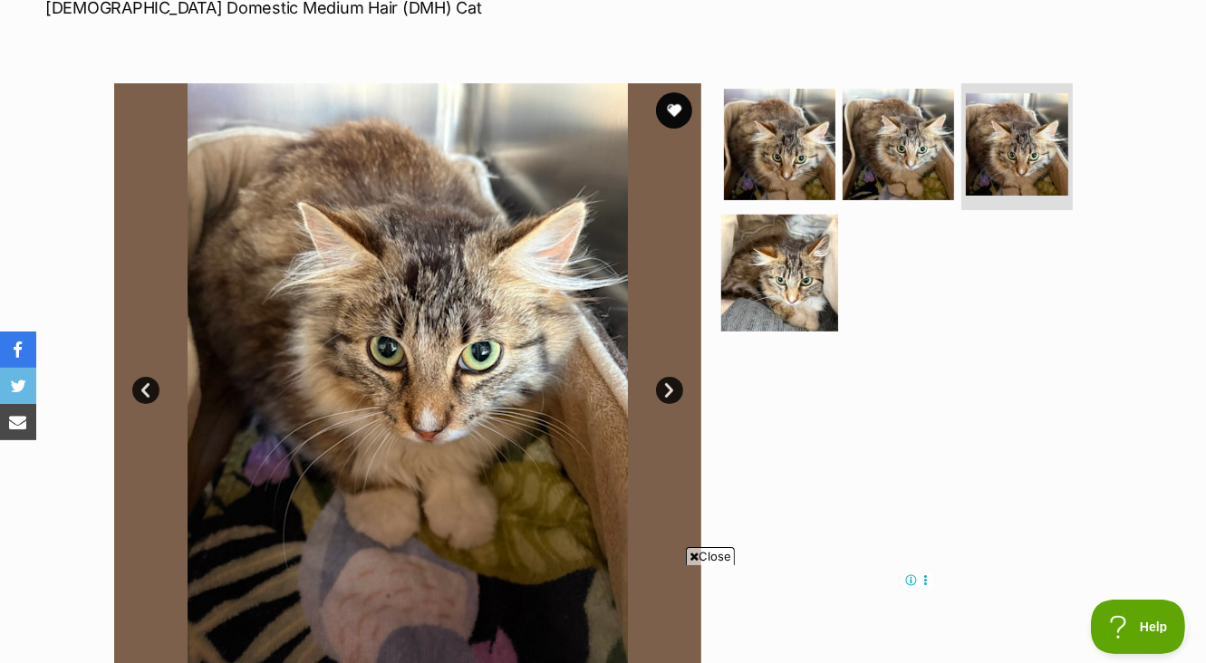
click at [796, 279] on img at bounding box center [779, 272] width 117 height 117
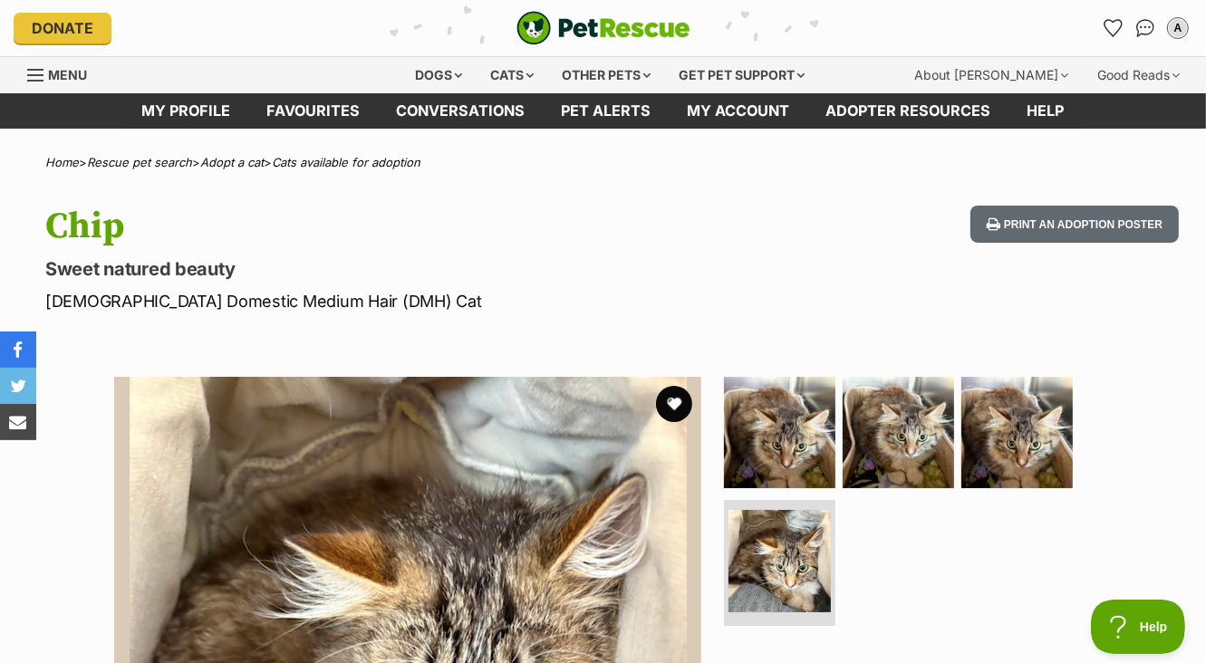
scroll to position [0, 0]
